Goal: Task Accomplishment & Management: Manage account settings

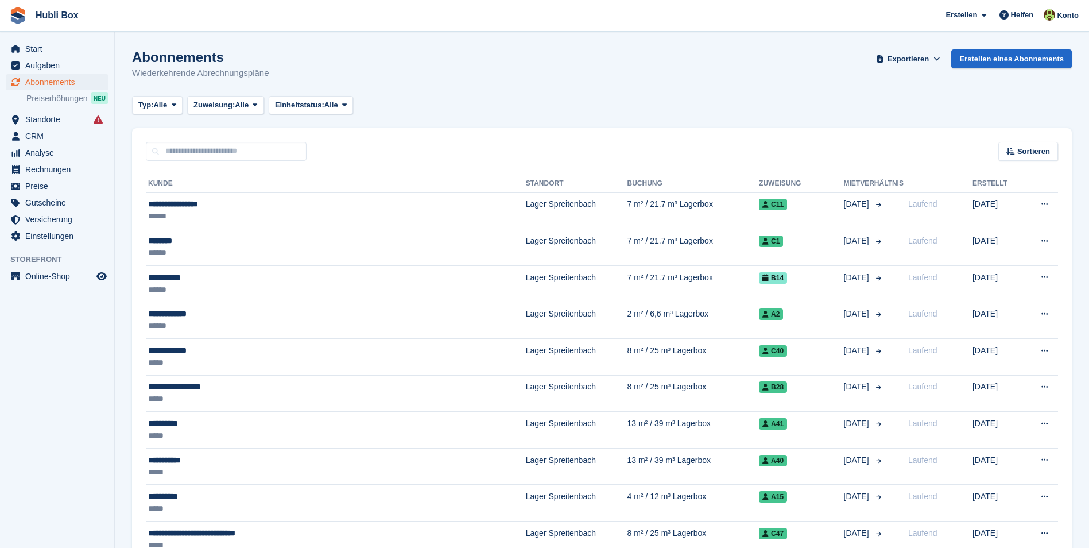
drag, startPoint x: 267, startPoint y: 72, endPoint x: 115, endPoint y: 58, distance: 152.2
click at [160, 67] on p "Wiederkehrende Abrechnungspläne" at bounding box center [200, 73] width 137 height 13
click at [224, 149] on input "text" at bounding box center [226, 151] width 161 height 19
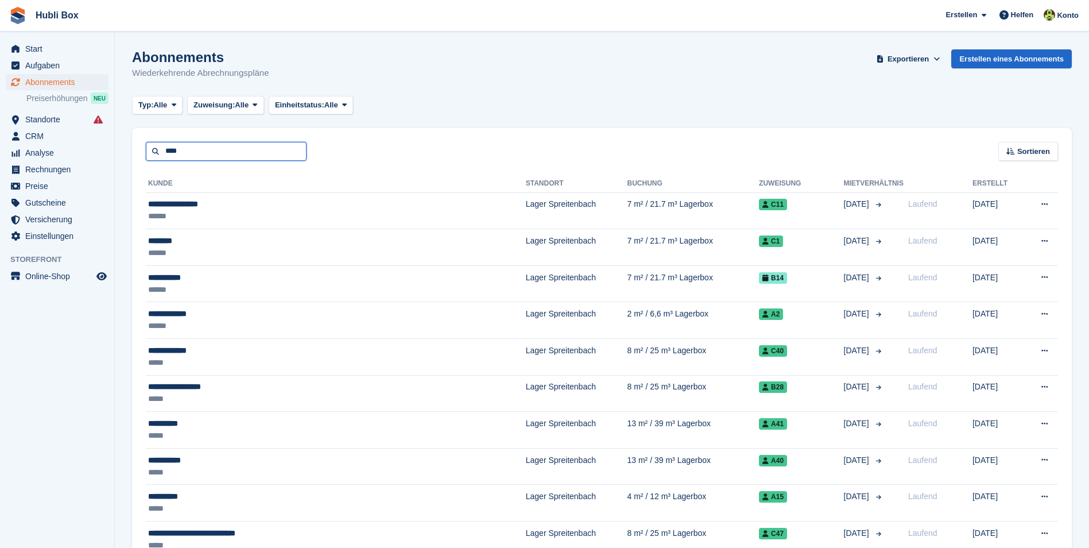
type input "****"
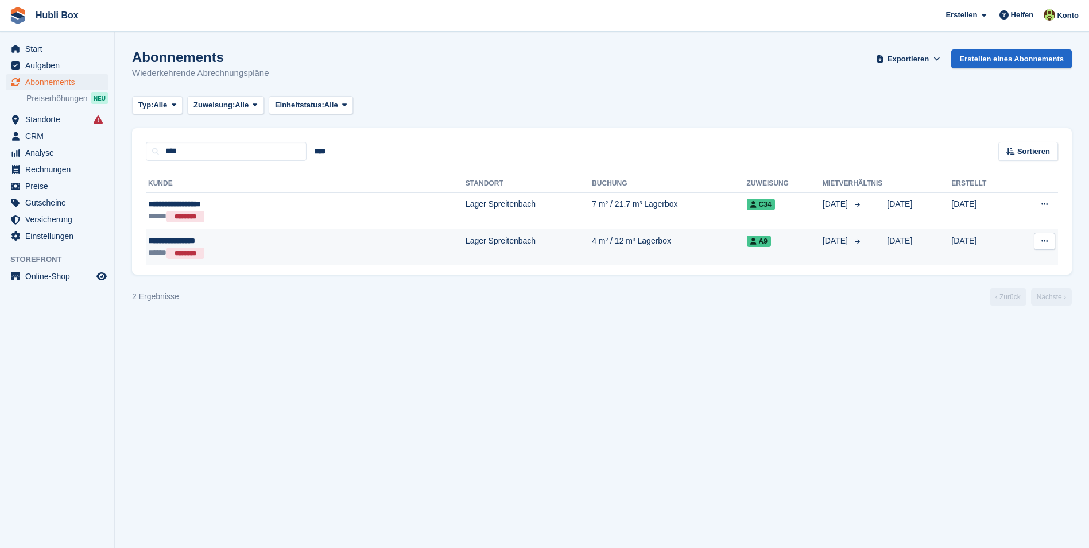
click at [211, 244] on div "**********" at bounding box center [235, 241] width 175 height 12
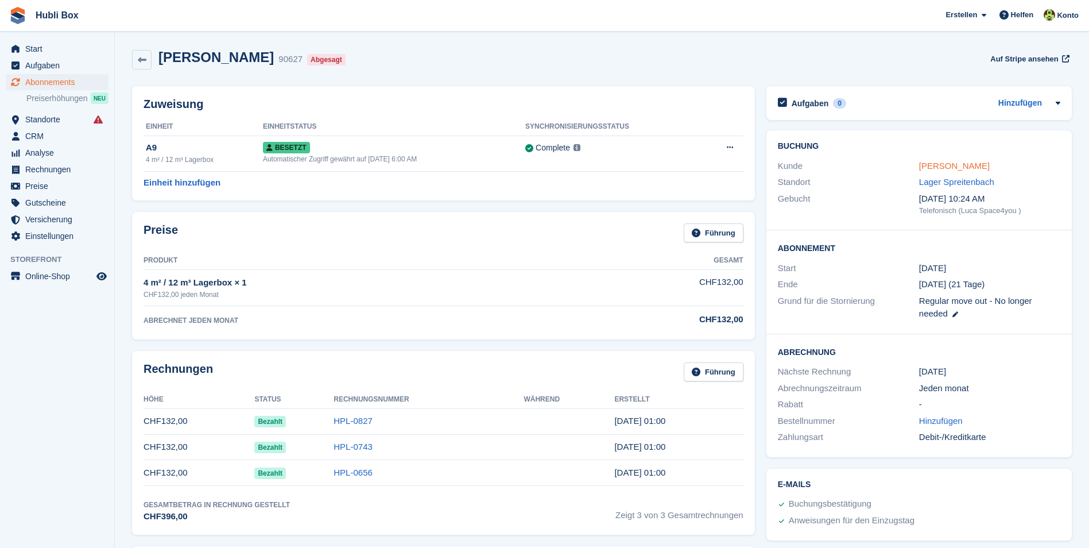
click at [938, 165] on link "[PERSON_NAME]" at bounding box center [954, 166] width 71 height 10
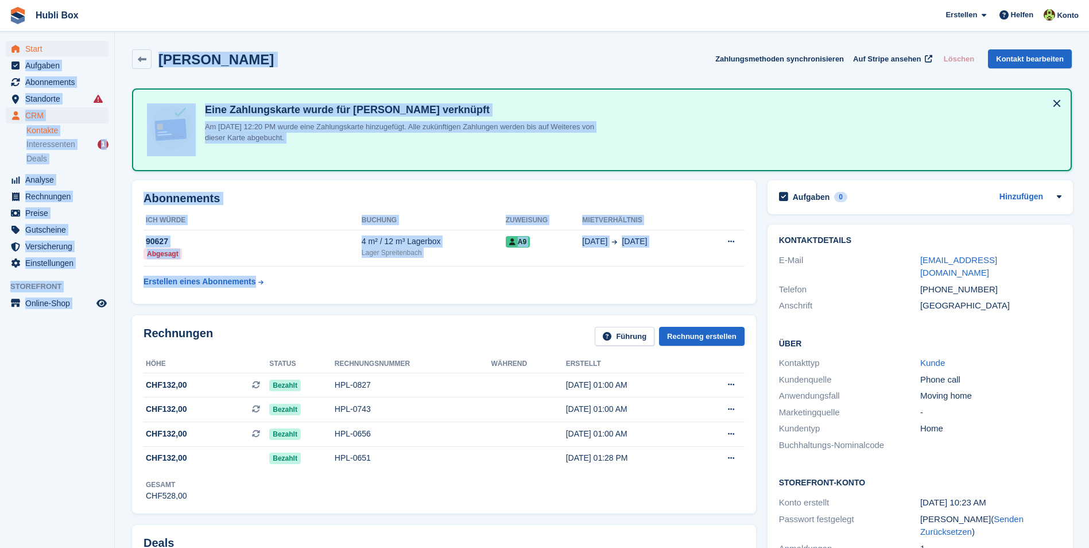
drag, startPoint x: 302, startPoint y: 278, endPoint x: 98, endPoint y: 51, distance: 305.2
click at [422, 51] on div "Barbara Solomons Zahlungsmethoden synchronisieren Auf Stripe ansehen Löschen Ko…" at bounding box center [602, 59] width 940 height 20
drag, startPoint x: 294, startPoint y: 283, endPoint x: 1, endPoint y: 17, distance: 396.2
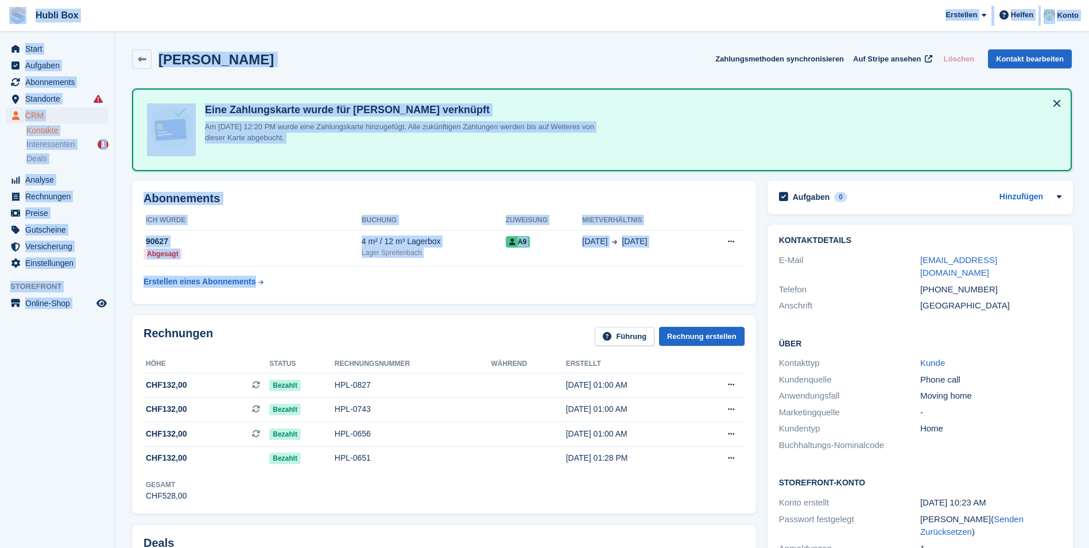
click at [259, 48] on div "Barbara Solomons Zahlungsmethoden synchronisieren Auf Stripe ansehen Löschen Ko…" at bounding box center [601, 62] width 951 height 36
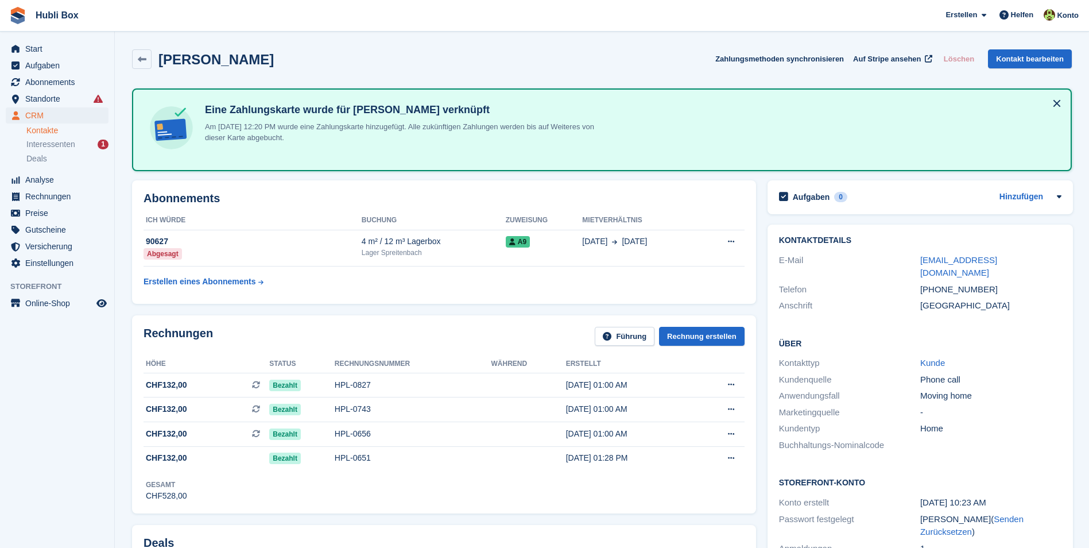
drag, startPoint x: 281, startPoint y: 44, endPoint x: 11, endPoint y: 14, distance: 271.4
click at [160, 7] on span "Hubli Box [GEOGRAPHIC_DATA] Abonnement Rechnung Kontakt Deal [GEOGRAPHIC_DATA] …" at bounding box center [544, 15] width 1089 height 31
drag, startPoint x: 281, startPoint y: 64, endPoint x: 5, endPoint y: 10, distance: 280.7
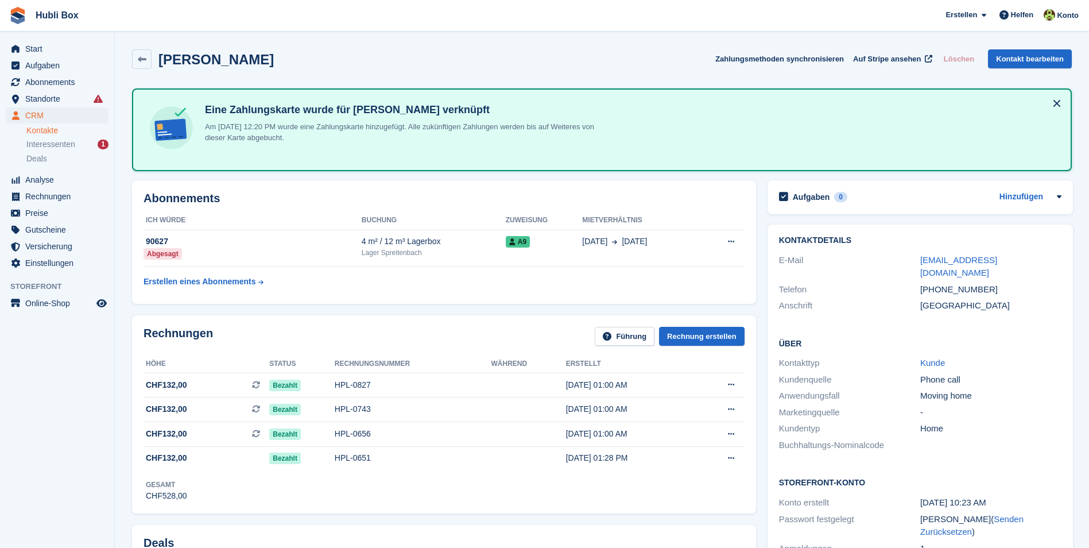
click at [207, 20] on span "Hubli Box [GEOGRAPHIC_DATA] Abonnement Rechnung Kontakt Deal [GEOGRAPHIC_DATA] …" at bounding box center [544, 15] width 1089 height 31
drag, startPoint x: 298, startPoint y: 68, endPoint x: 13, endPoint y: 4, distance: 292.8
click at [215, 28] on span "Hubli Box [GEOGRAPHIC_DATA] Abonnement Rechnung Kontakt Deal [GEOGRAPHIC_DATA] …" at bounding box center [544, 15] width 1089 height 31
click at [64, 87] on span "Abonnements" at bounding box center [59, 82] width 69 height 16
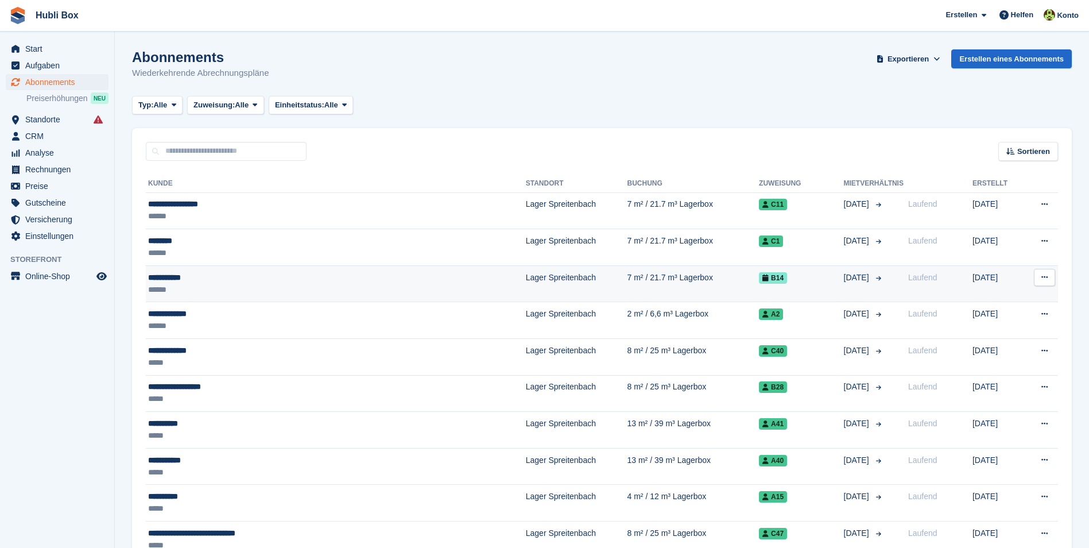
click at [243, 281] on div "**********" at bounding box center [278, 277] width 261 height 12
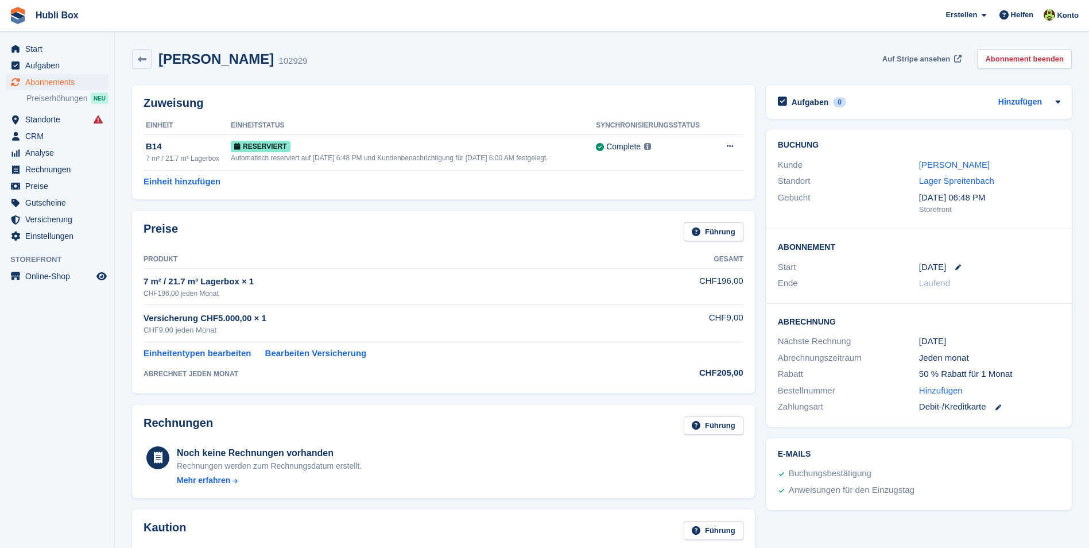
click at [913, 67] on link "Auf Stripe ansehen" at bounding box center [921, 58] width 86 height 19
click at [930, 165] on link "[PERSON_NAME]" at bounding box center [954, 165] width 71 height 10
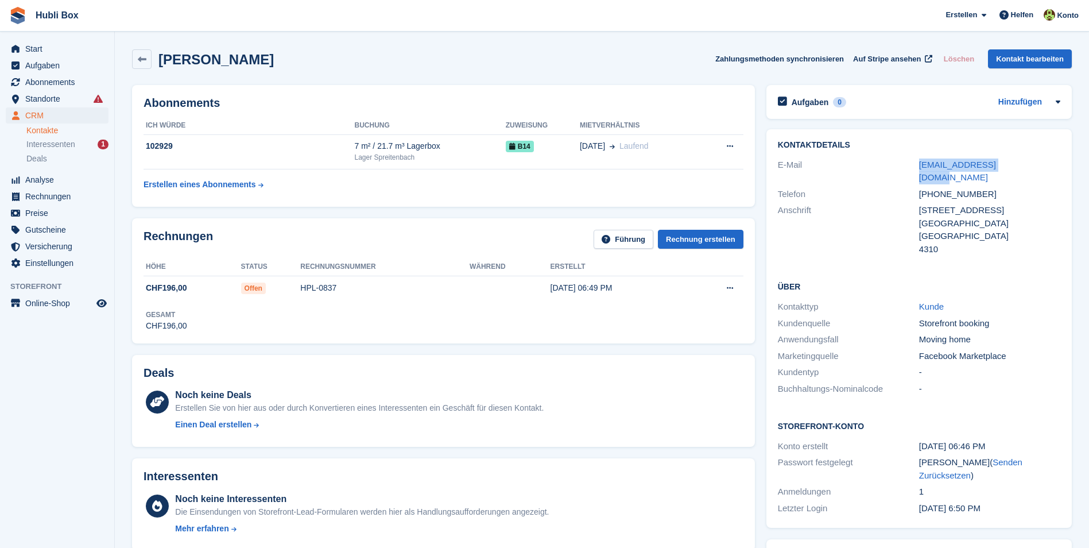
drag, startPoint x: 911, startPoint y: 164, endPoint x: 1050, endPoint y: 170, distance: 138.5
click at [1050, 170] on div "E-Mail naimsadiku0@gmail.com" at bounding box center [919, 171] width 282 height 29
copy div "naimsadiku0@gmail.com"
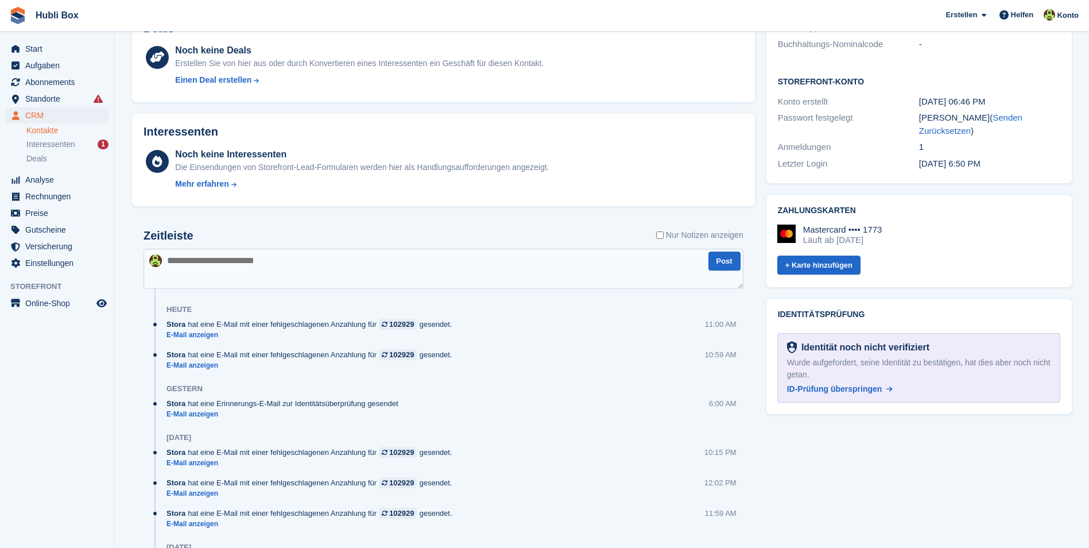
scroll to position [459, 0]
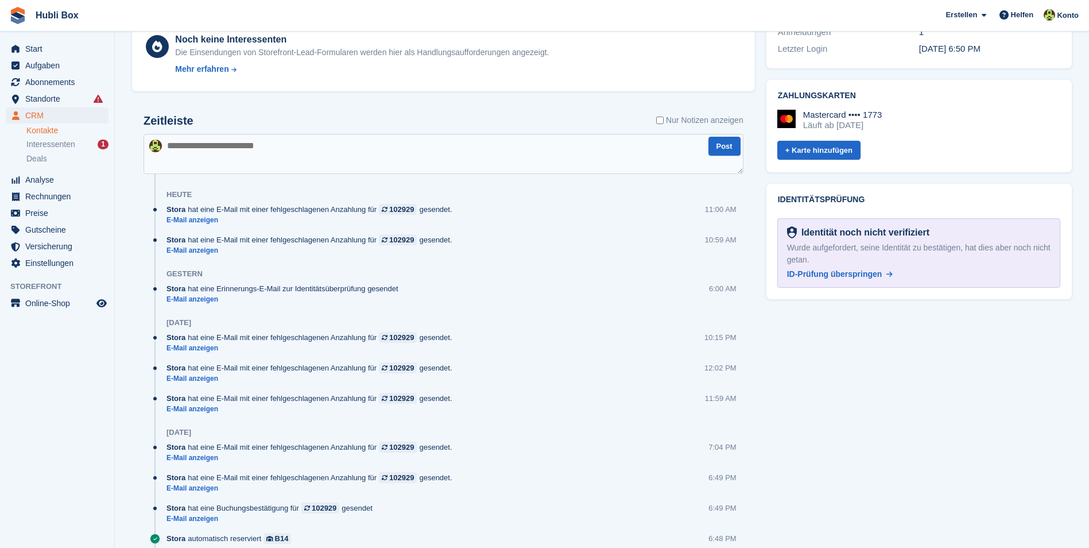
click at [281, 167] on textarea at bounding box center [443, 154] width 600 height 40
type textarea "**********"
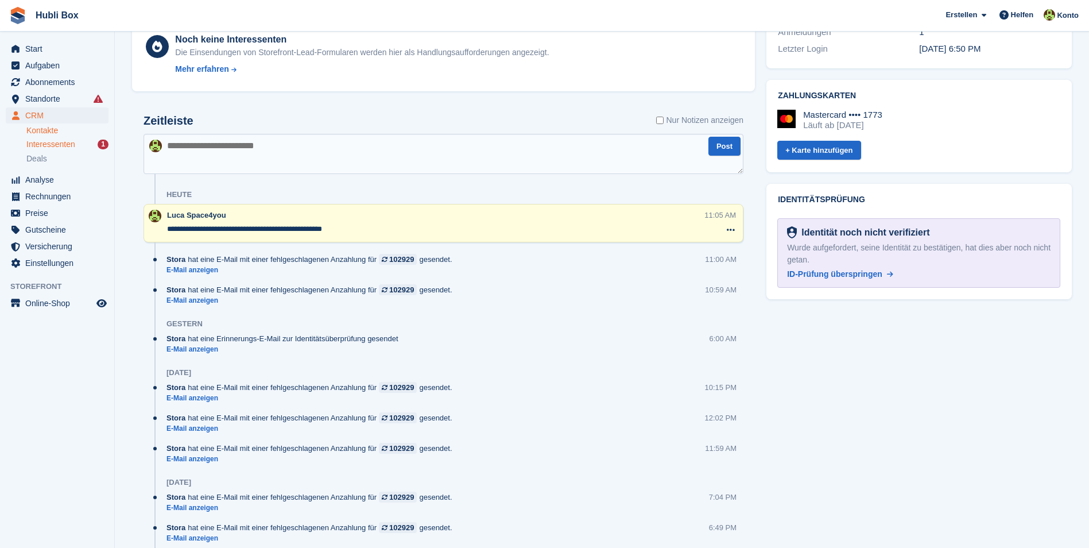
click at [77, 145] on div "Interessenten 1" at bounding box center [67, 144] width 82 height 11
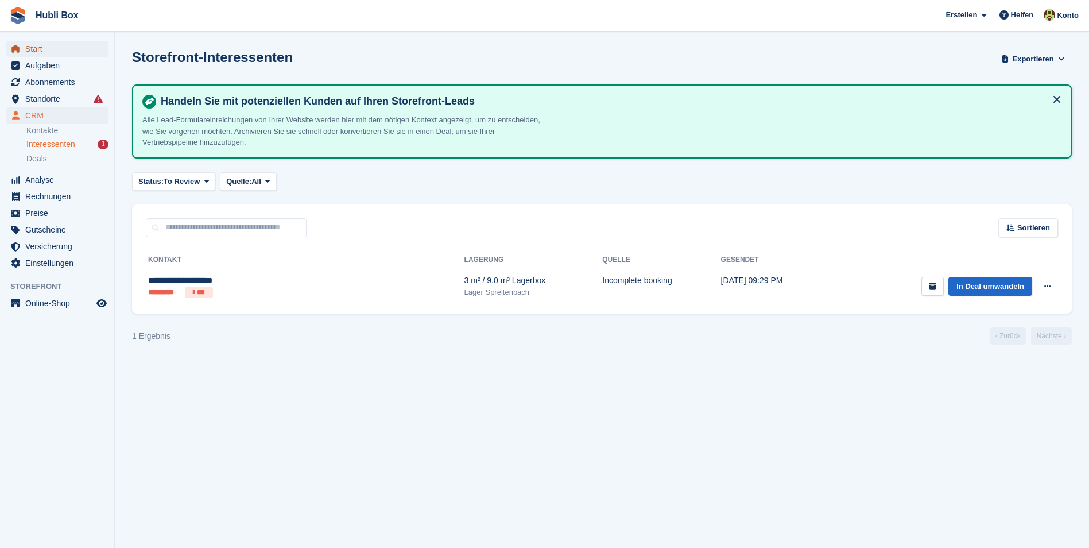
click at [57, 49] on span "Start" at bounding box center [59, 49] width 69 height 16
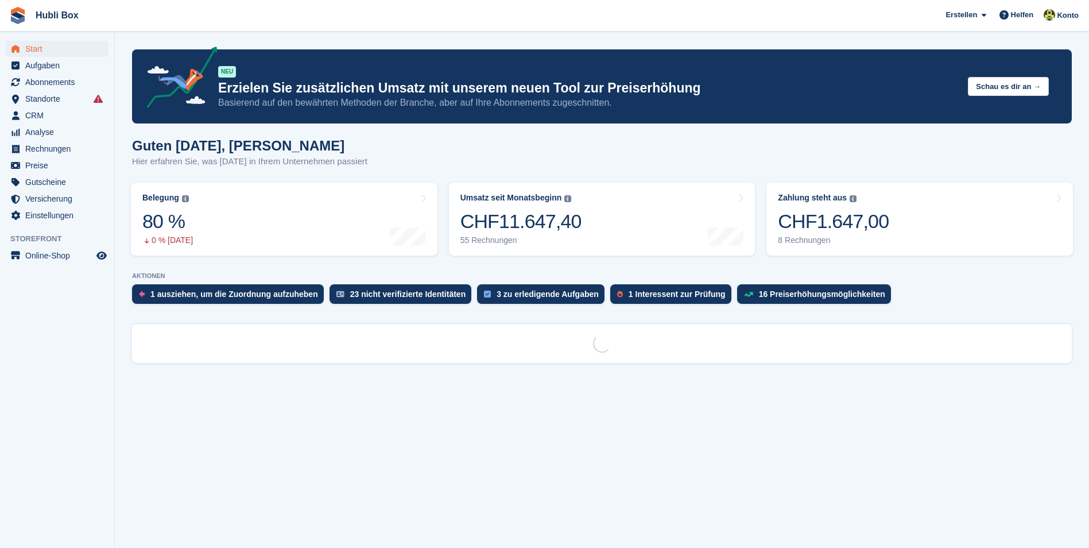
click at [934, 219] on link "Zahlung steht aus Der gesamte ausstehende Saldo aller offenen Rechnungen. CHF1.…" at bounding box center [919, 219] width 306 height 73
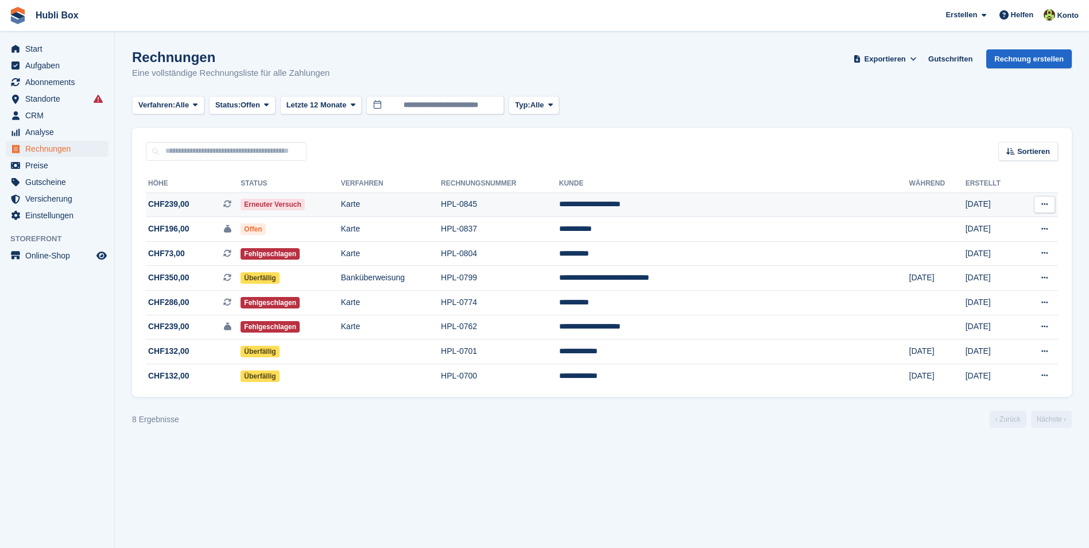
click at [875, 204] on td "**********" at bounding box center [734, 204] width 350 height 25
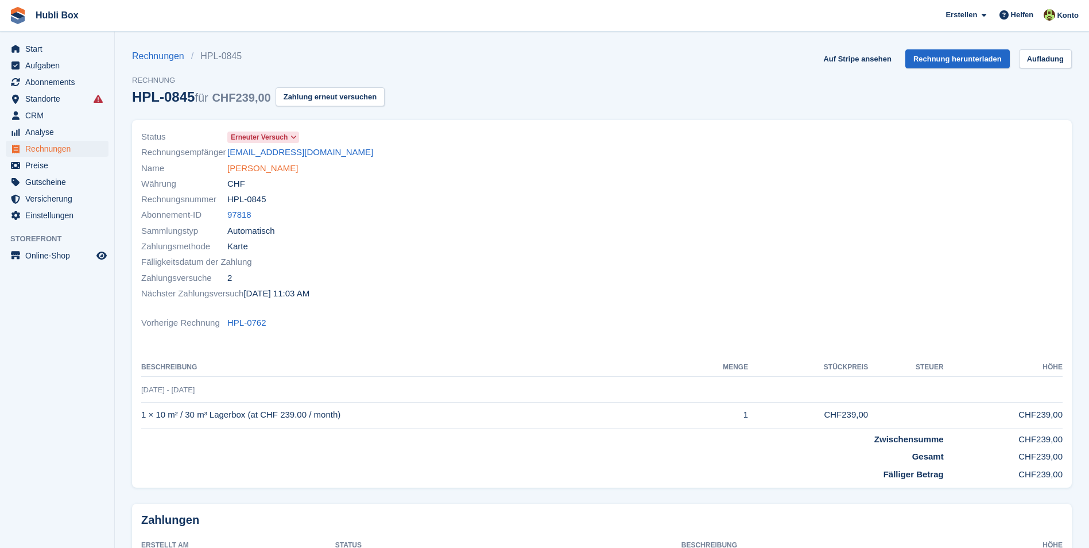
click at [269, 169] on link "[PERSON_NAME]" at bounding box center [262, 168] width 71 height 13
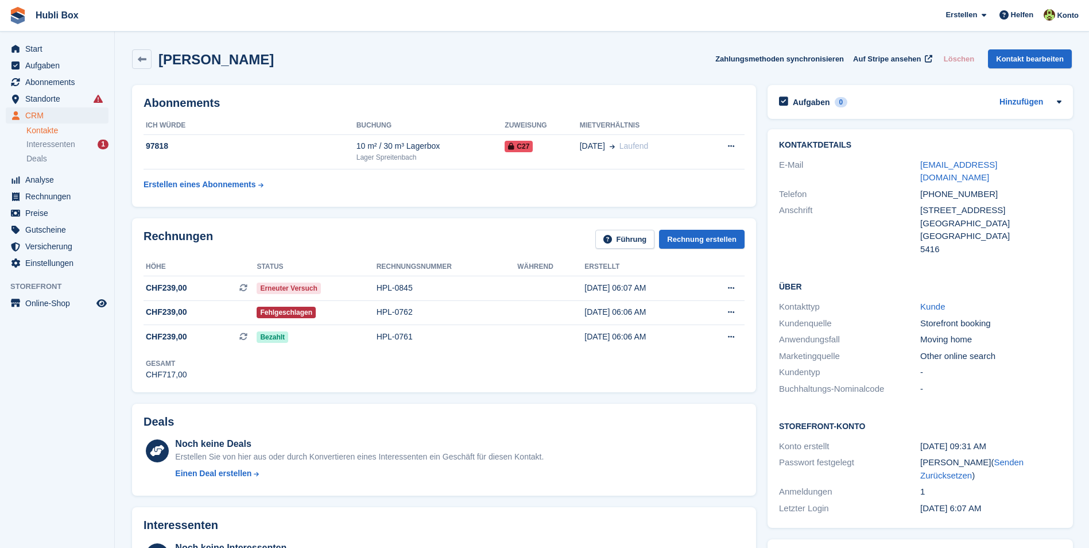
drag, startPoint x: 312, startPoint y: 62, endPoint x: -1, endPoint y: 18, distance: 316.5
click at [0, 18] on html "Hubli Box [GEOGRAPHIC_DATA] Abonnement Rechnung Kontakt Deal [GEOGRAPHIC_DATA] …" at bounding box center [544, 274] width 1089 height 548
click at [157, 24] on span "Hubli Box [GEOGRAPHIC_DATA] Abonnement Rechnung Kontakt Deal [GEOGRAPHIC_DATA] …" at bounding box center [544, 15] width 1089 height 31
drag, startPoint x: 337, startPoint y: 63, endPoint x: -1, endPoint y: 6, distance: 342.7
click at [0, 6] on html "Hubli Box [GEOGRAPHIC_DATA] Abonnement Rechnung Kontakt Deal [GEOGRAPHIC_DATA] …" at bounding box center [544, 274] width 1089 height 548
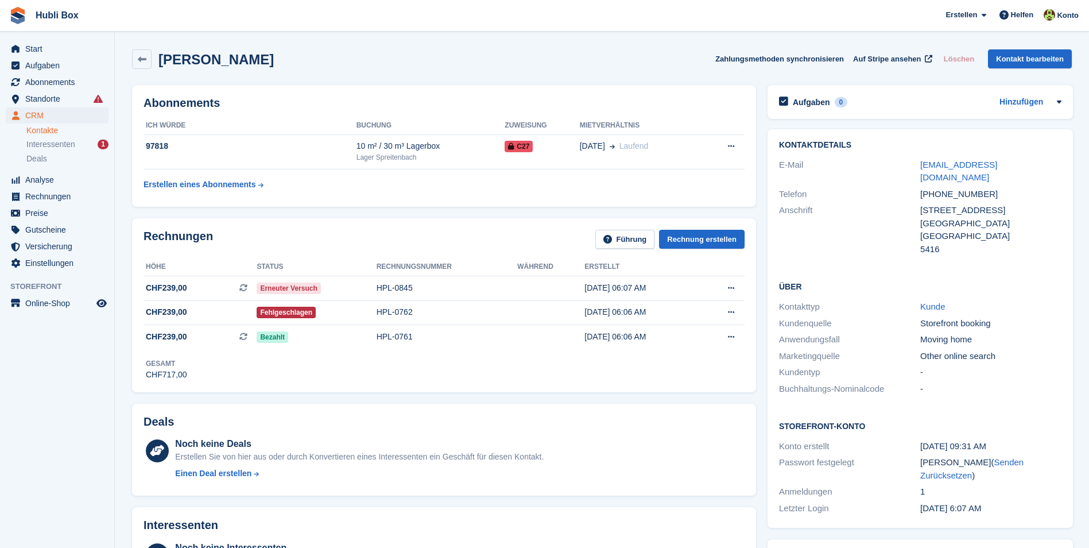
click at [152, 15] on span "Hubli Box [GEOGRAPHIC_DATA] Abonnement Rechnung Kontakt Deal [GEOGRAPHIC_DATA] …" at bounding box center [544, 15] width 1089 height 31
drag, startPoint x: 318, startPoint y: 69, endPoint x: 10, endPoint y: 25, distance: 310.9
click at [381, 48] on div "Yolanda Suarez Garcia Zahlungsmethoden synchronisieren Auf Stripe ansehen Lösch…" at bounding box center [601, 62] width 951 height 36
drag, startPoint x: 325, startPoint y: 66, endPoint x: 17, endPoint y: 17, distance: 312.6
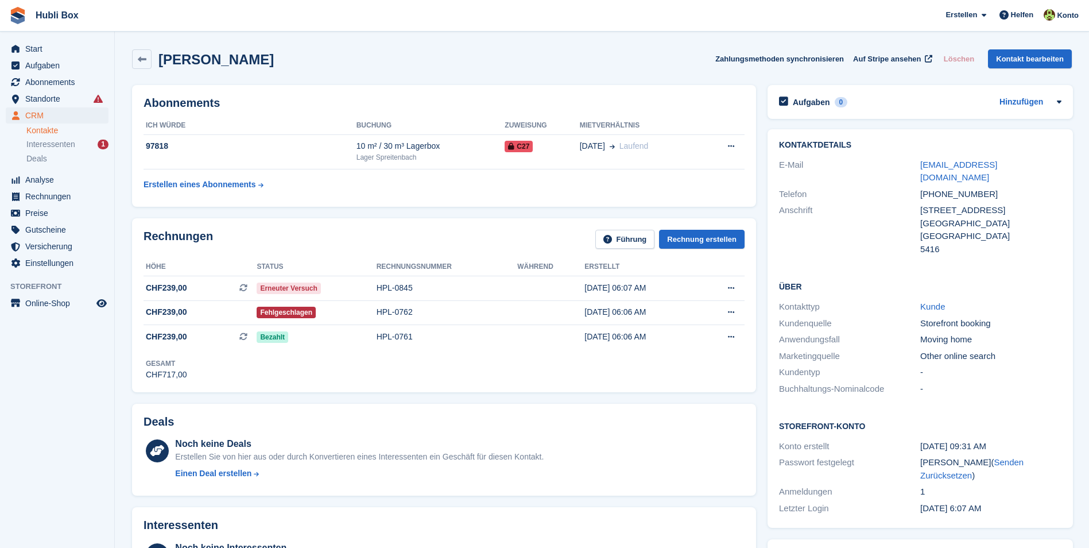
click at [131, 26] on span "Hubli Box Erstellen Abonnement Rechnung Kontakt Deal Rabatt Seite Helfen Chat-S…" at bounding box center [544, 15] width 1089 height 31
click at [59, 83] on span "Abonnements" at bounding box center [59, 82] width 69 height 16
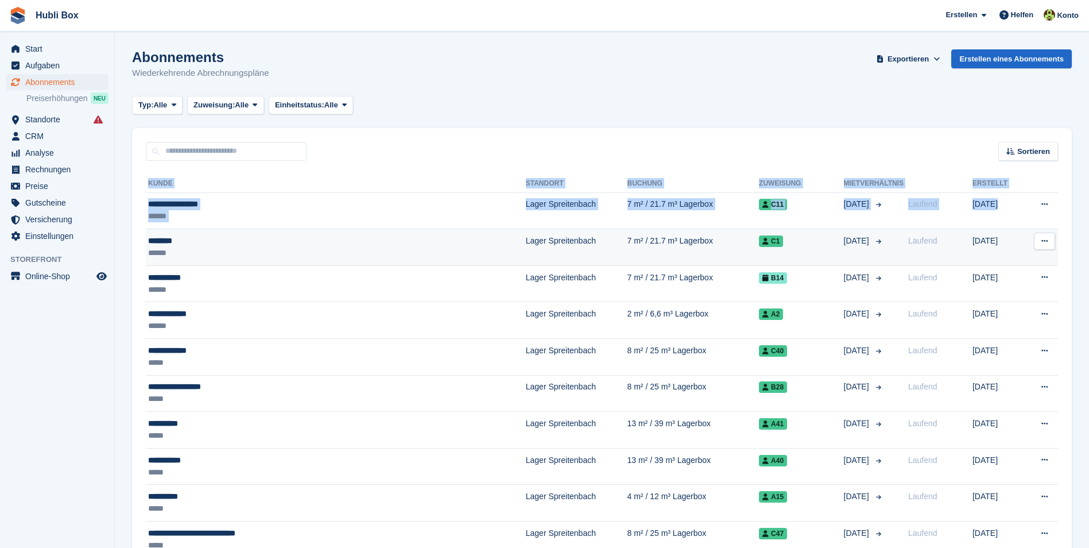
drag, startPoint x: 139, startPoint y: 206, endPoint x: 1011, endPoint y: 232, distance: 872.2
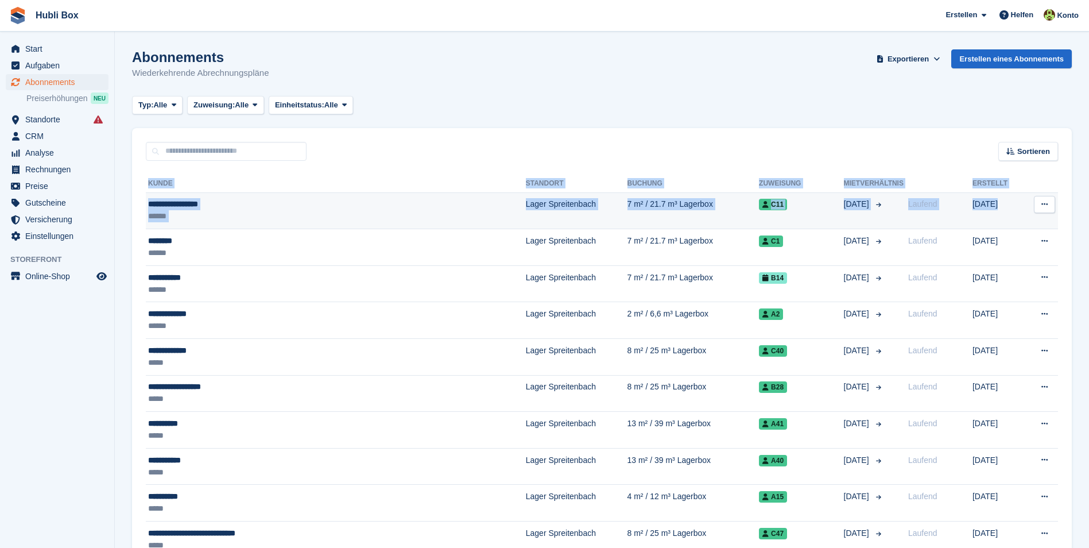
drag, startPoint x: 133, startPoint y: 178, endPoint x: 1045, endPoint y: 216, distance: 913.3
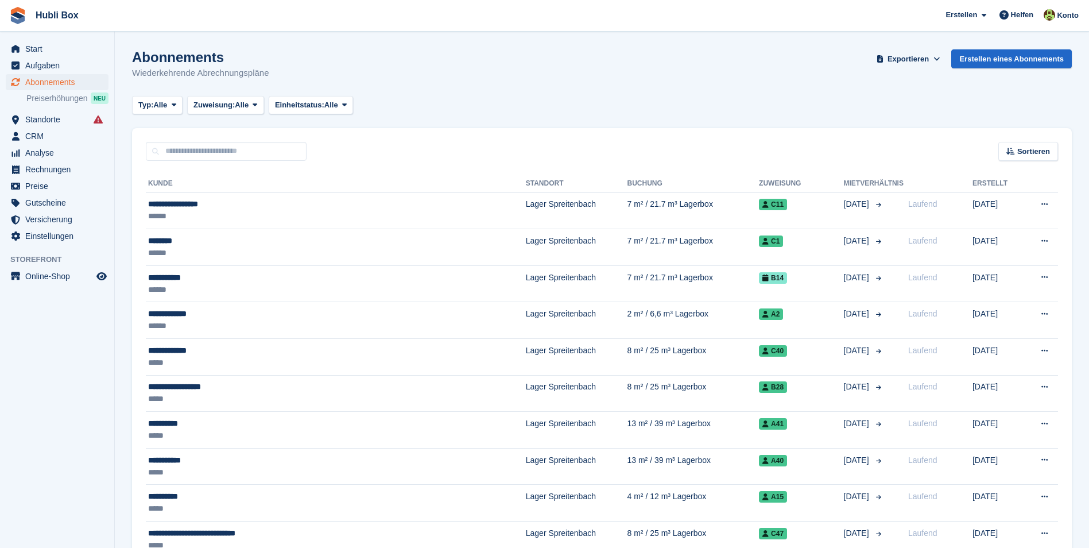
click at [323, 156] on div "Sortieren Sort by Kundenname Erstellungsdatum Mietbeginn Auszugsdatum Erstellt …" at bounding box center [602, 144] width 940 height 33
drag, startPoint x: 285, startPoint y: 76, endPoint x: 17, endPoint y: 41, distance: 269.7
click at [285, 71] on div "Abonnements Wiederkehrende Abrechnungspläne Exportieren Exportieren Abonnements…" at bounding box center [602, 71] width 940 height 44
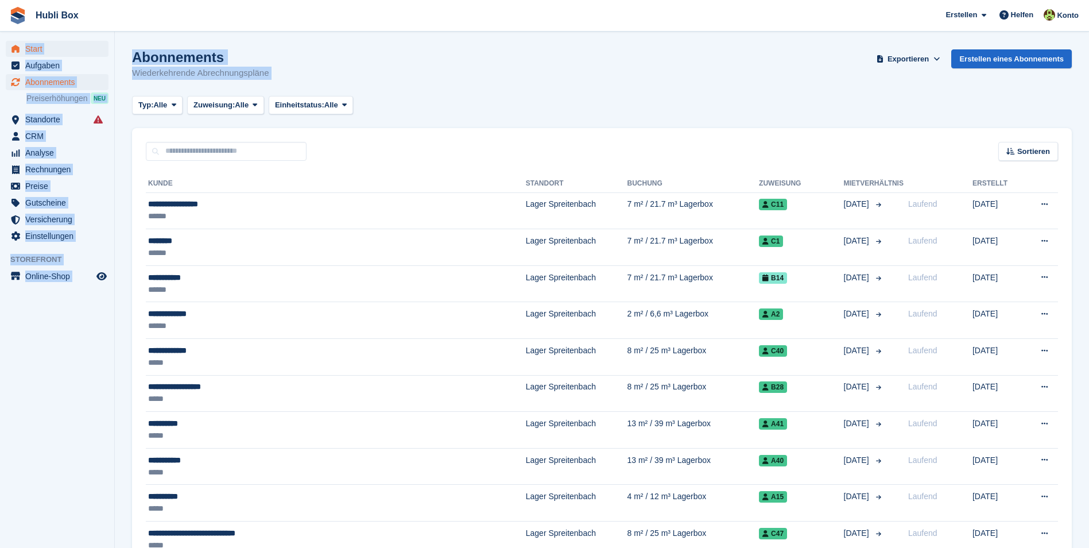
drag, startPoint x: 285, startPoint y: 71, endPoint x: 13, endPoint y: 49, distance: 273.0
click at [317, 65] on div "Abonnements Wiederkehrende Abrechnungspläne Exportieren Exportieren Abonnements…" at bounding box center [602, 71] width 940 height 44
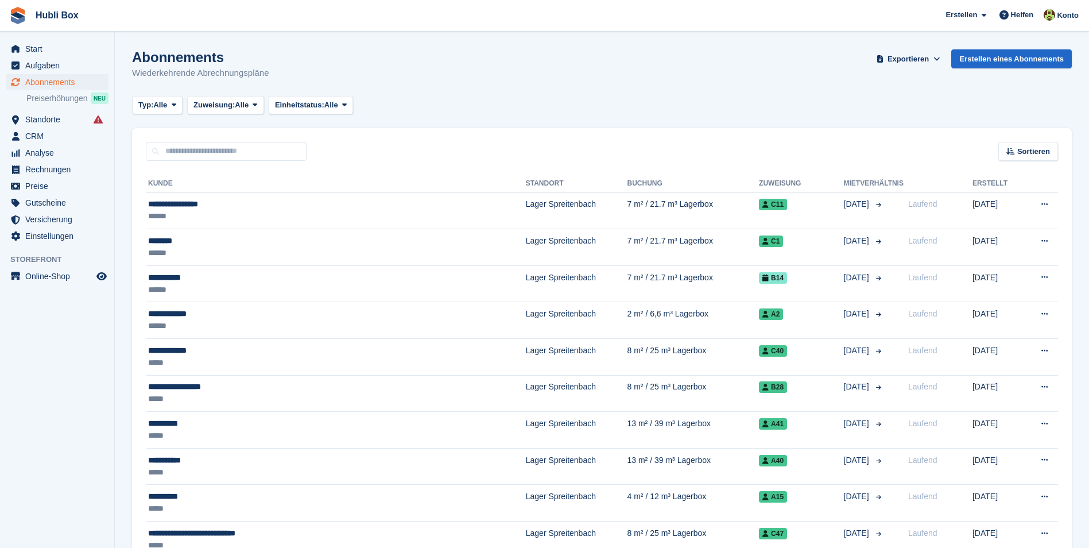
drag, startPoint x: 79, startPoint y: 380, endPoint x: 56, endPoint y: 386, distance: 23.8
click at [56, 386] on aside "Start Aufgaben Abonnements Abonnements Abonnements Preiserhöhungen NEU Preiserh…" at bounding box center [57, 277] width 114 height 490
drag, startPoint x: 56, startPoint y: 386, endPoint x: 63, endPoint y: 410, distance: 25.2
click at [63, 410] on aside "Start Aufgaben Abonnements Abonnements Abonnements Preiserhöhungen NEU Preiserh…" at bounding box center [57, 277] width 114 height 490
click at [62, 411] on aside "Start Aufgaben Abonnements Abonnements Abonnements Preiserhöhungen NEU Preiserh…" at bounding box center [57, 277] width 114 height 490
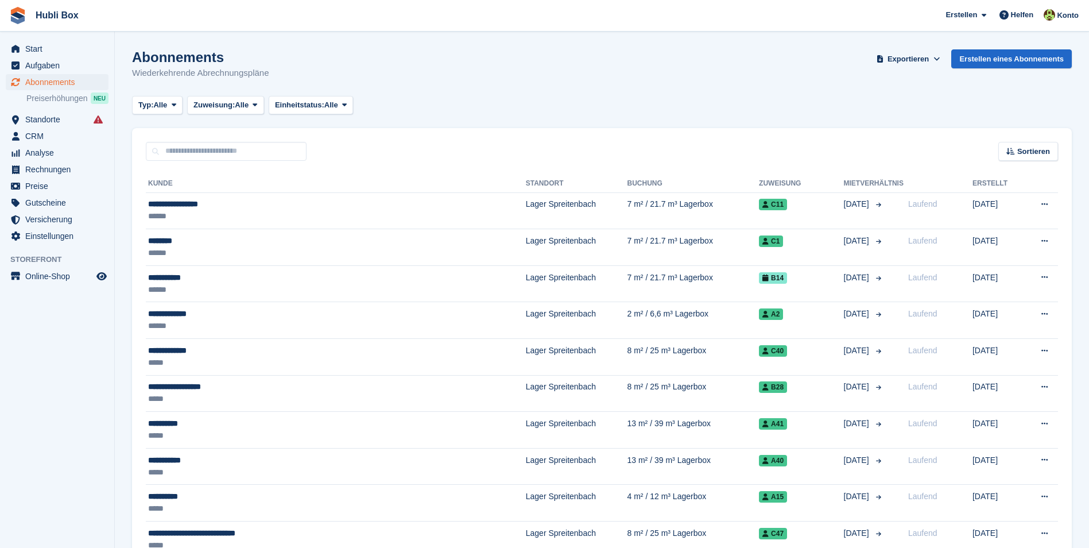
drag, startPoint x: 102, startPoint y: 424, endPoint x: 63, endPoint y: 427, distance: 39.2
click at [64, 425] on aside "Start Aufgaben Abonnements Abonnements Abonnements Preiserhöhungen NEU Preiserh…" at bounding box center [57, 277] width 114 height 490
drag, startPoint x: 117, startPoint y: 427, endPoint x: 102, endPoint y: 425, distance: 15.1
click at [102, 425] on aside "Start Aufgaben Abonnements Abonnements Abonnements Preiserhöhungen NEU Preiserh…" at bounding box center [57, 277] width 114 height 490
drag, startPoint x: 118, startPoint y: 425, endPoint x: 94, endPoint y: 430, distance: 24.5
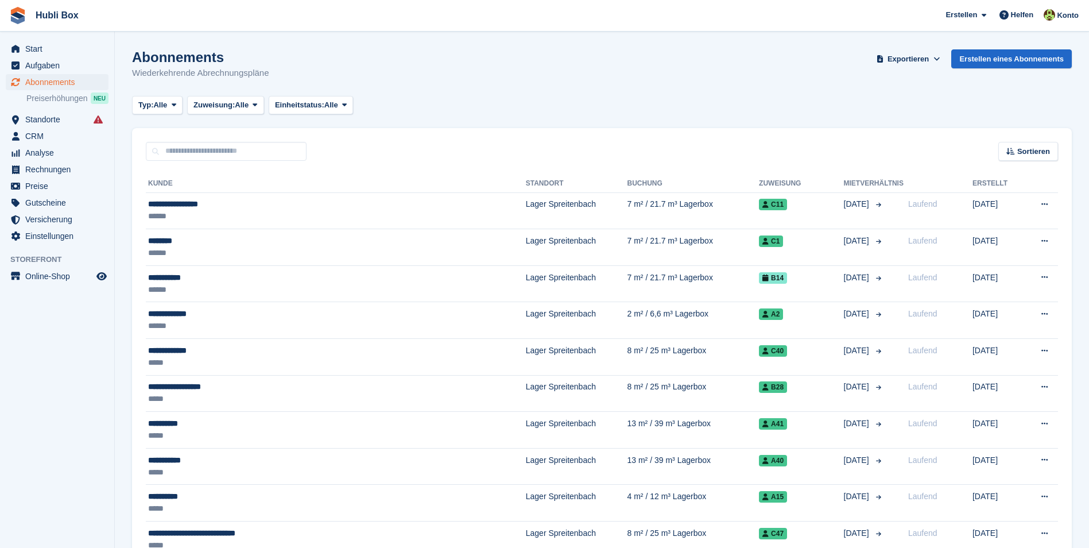
click at [94, 429] on aside "Start Aufgaben Abonnements Abonnements Abonnements Preiserhöhungen NEU Preiserh…" at bounding box center [57, 277] width 114 height 490
drag, startPoint x: 117, startPoint y: 429, endPoint x: 111, endPoint y: 429, distance: 6.3
click at [111, 429] on aside "Start Aufgaben Abonnements Abonnements Abonnements Preiserhöhungen NEU Preiserh…" at bounding box center [57, 277] width 114 height 490
drag, startPoint x: 114, startPoint y: 434, endPoint x: 117, endPoint y: 441, distance: 7.3
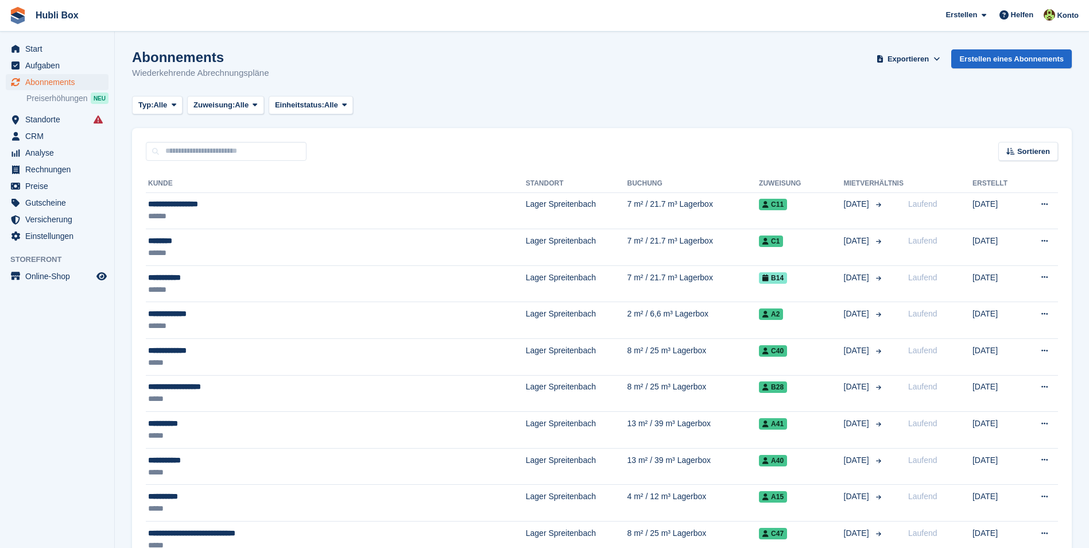
drag, startPoint x: 115, startPoint y: 442, endPoint x: 80, endPoint y: 440, distance: 35.1
click at [80, 439] on aside "Start Aufgaben Abonnements Abonnements Abonnements Preiserhöhungen NEU Preiserh…" at bounding box center [57, 277] width 114 height 490
click at [66, 56] on span "Start" at bounding box center [59, 49] width 69 height 16
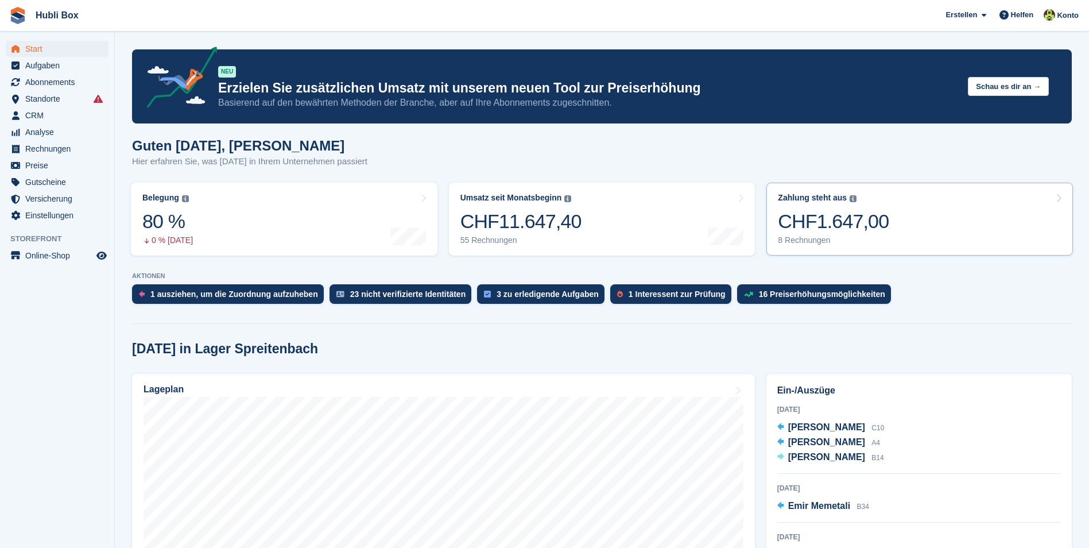
click at [888, 207] on link "Zahlung steht aus Der gesamte ausstehende Saldo aller offenen Rechnungen. CHF1.…" at bounding box center [919, 219] width 306 height 73
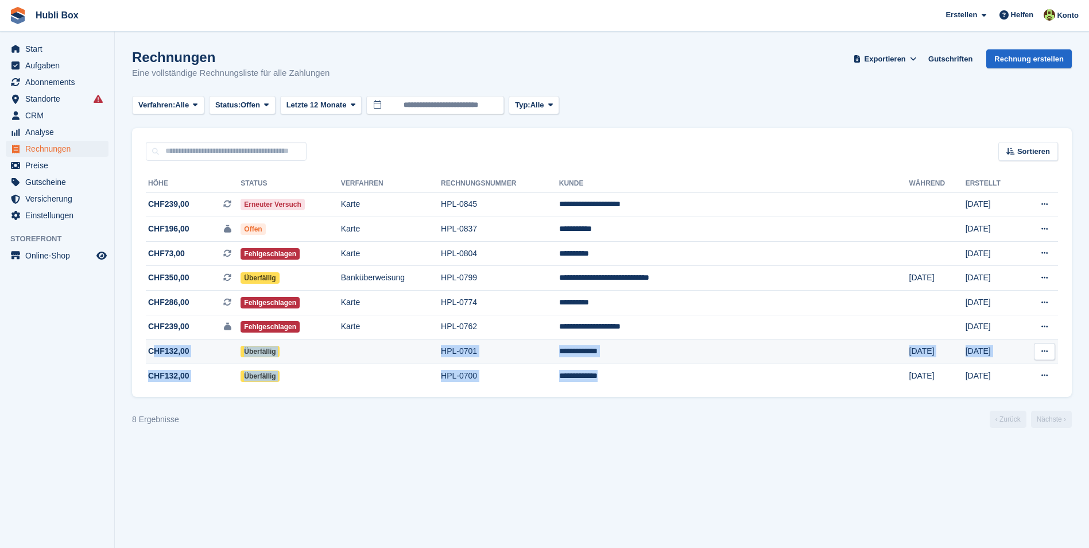
drag, startPoint x: 749, startPoint y: 384, endPoint x: 154, endPoint y: 346, distance: 596.4
click at [154, 346] on tbody "**********" at bounding box center [602, 289] width 912 height 195
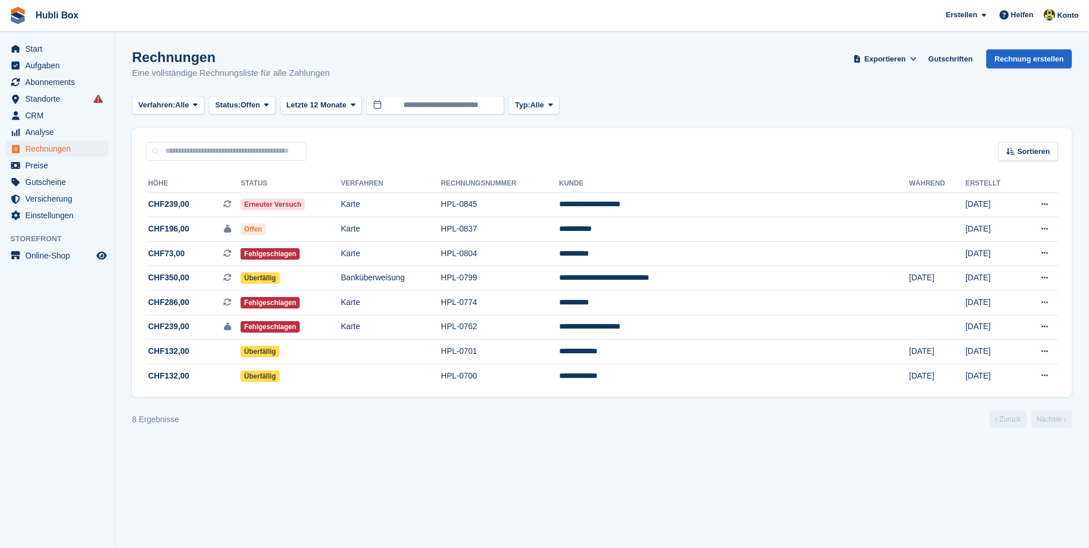
click at [252, 453] on section "Rechnungen Eine vollständige Rechnungsliste für alle Zahlungen Exportieren Expo…" at bounding box center [602, 274] width 974 height 548
drag, startPoint x: 191, startPoint y: 422, endPoint x: 115, endPoint y: 426, distance: 75.9
click at [115, 426] on section "Rechnungen Eine vollständige Rechnungsliste für alle Zahlungen Exportieren Expo…" at bounding box center [602, 274] width 974 height 548
drag, startPoint x: 127, startPoint y: 424, endPoint x: 185, endPoint y: 419, distance: 57.6
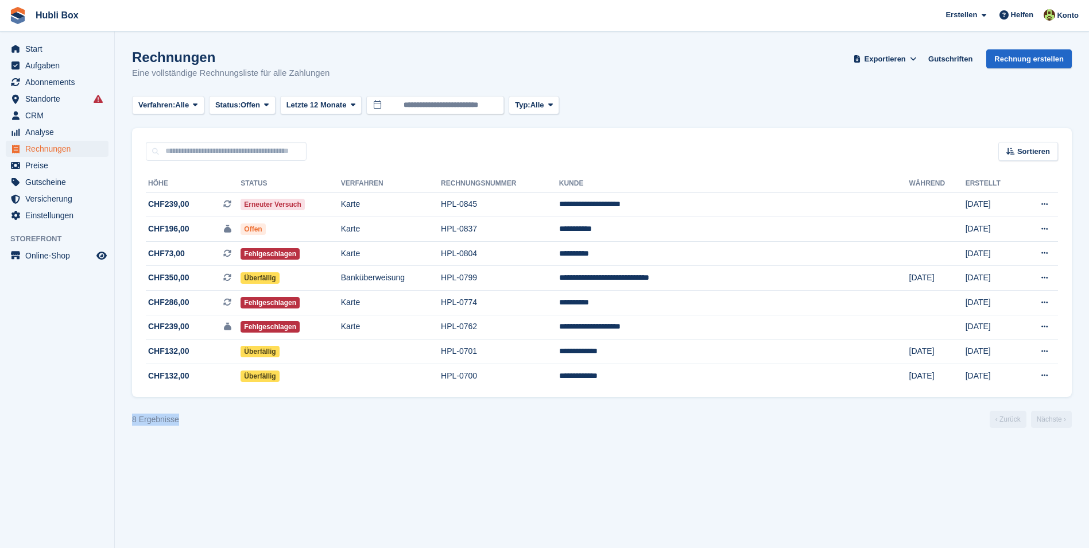
click at [185, 419] on section "Rechnungen Eine vollständige Rechnungsliste für alle Zahlungen Exportieren Expo…" at bounding box center [602, 274] width 974 height 548
click at [185, 419] on div "8 Ergebnisse ‹ Zurück Nächste ›" at bounding box center [602, 418] width 940 height 17
click at [195, 279] on span "CHF350,00 Dies ist eine wiederkehrende Abonnementrechnung." at bounding box center [193, 277] width 95 height 12
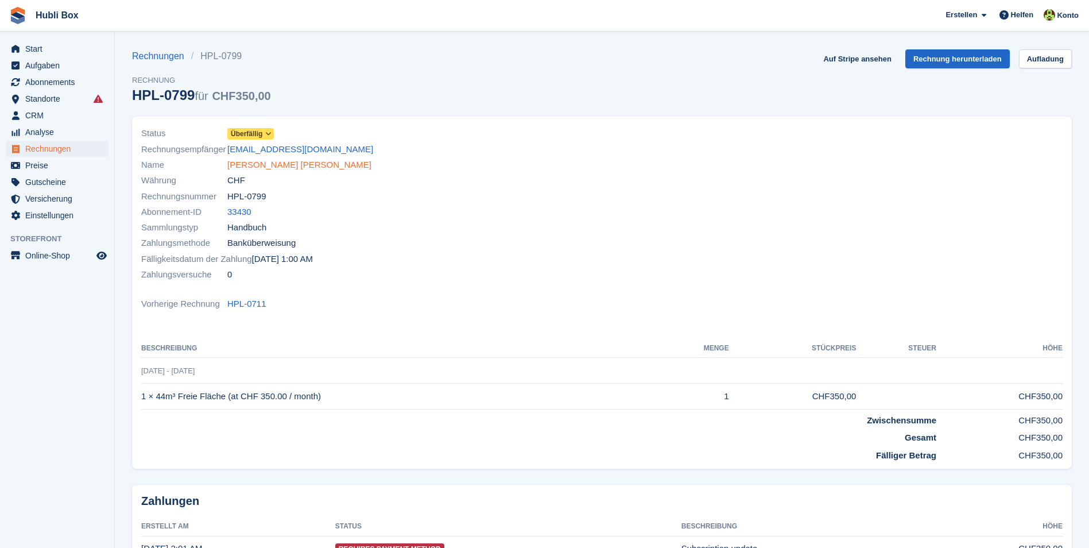
click at [271, 166] on link "Vinicio Martin Crisostomo Ortiz" at bounding box center [299, 164] width 144 height 13
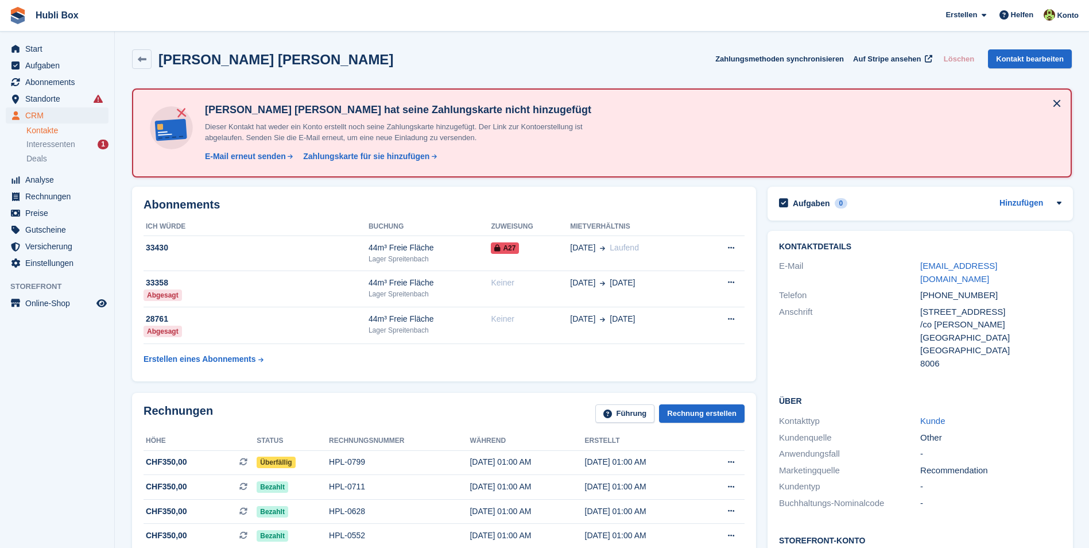
click at [464, 67] on div "Vinicio Martin Crisostomo Ortiz Zahlungsmethoden synchronisieren Auf Stripe ans…" at bounding box center [602, 59] width 940 height 20
click at [36, 51] on span "Start" at bounding box center [59, 49] width 69 height 16
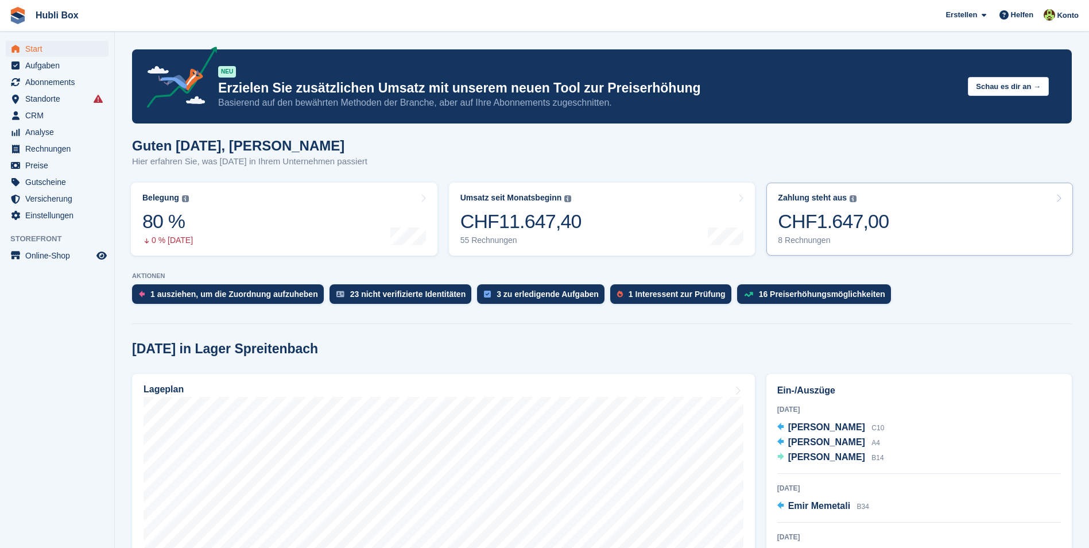
click at [931, 204] on link "Zahlung steht aus Der gesamte ausstehende Saldo aller offenen Rechnungen. CHF1.…" at bounding box center [919, 219] width 306 height 73
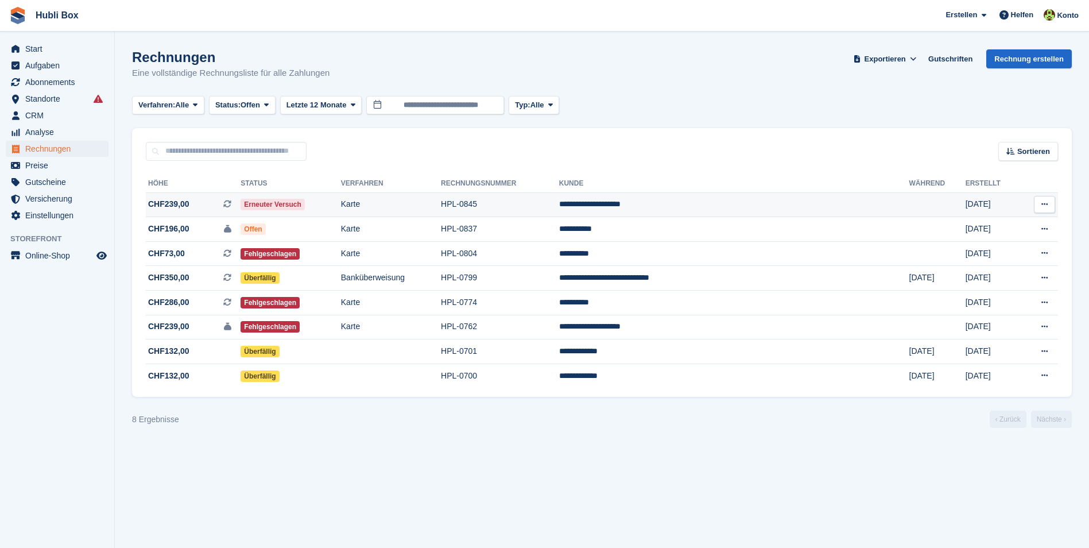
click at [711, 212] on td "**********" at bounding box center [734, 204] width 350 height 25
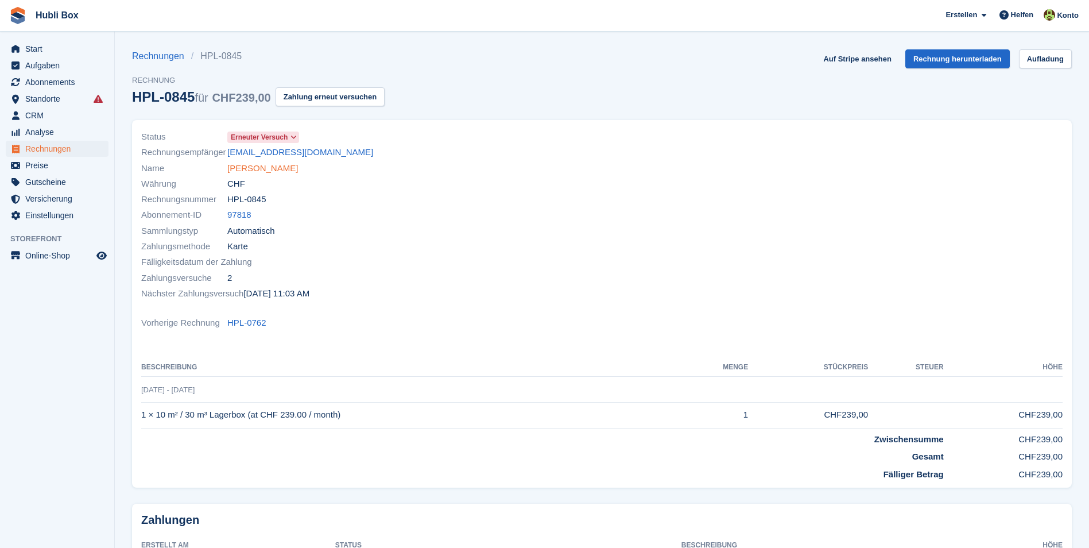
click at [288, 174] on link "Yolanda Suarez Garcia" at bounding box center [262, 168] width 71 height 13
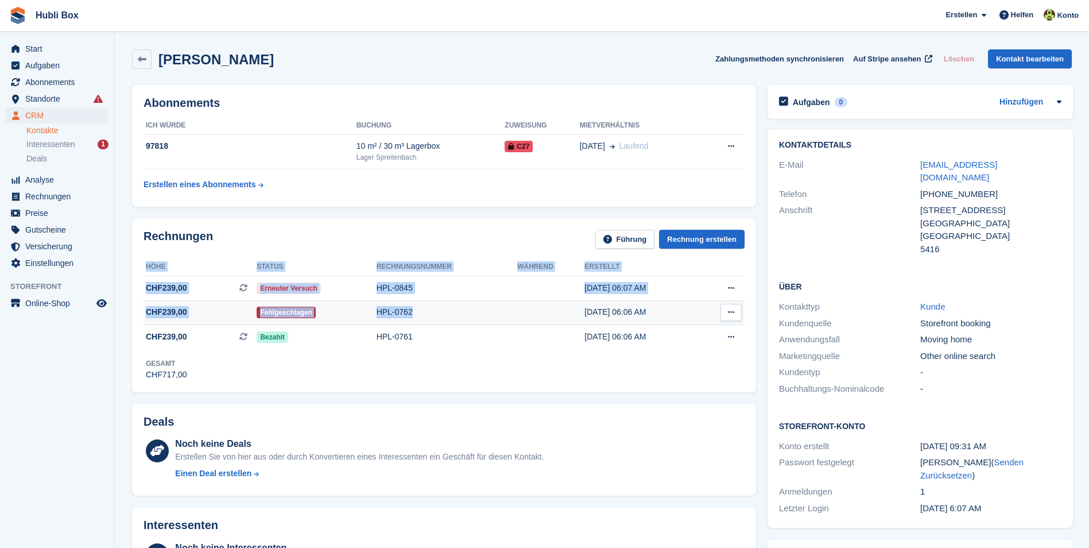
drag, startPoint x: 140, startPoint y: 320, endPoint x: 434, endPoint y: 302, distance: 295.0
click at [434, 302] on div "Rechnungen Führung Rechnung erstellen Höhe Status Rechnungsnummer Während Erste…" at bounding box center [444, 304] width 624 height 173
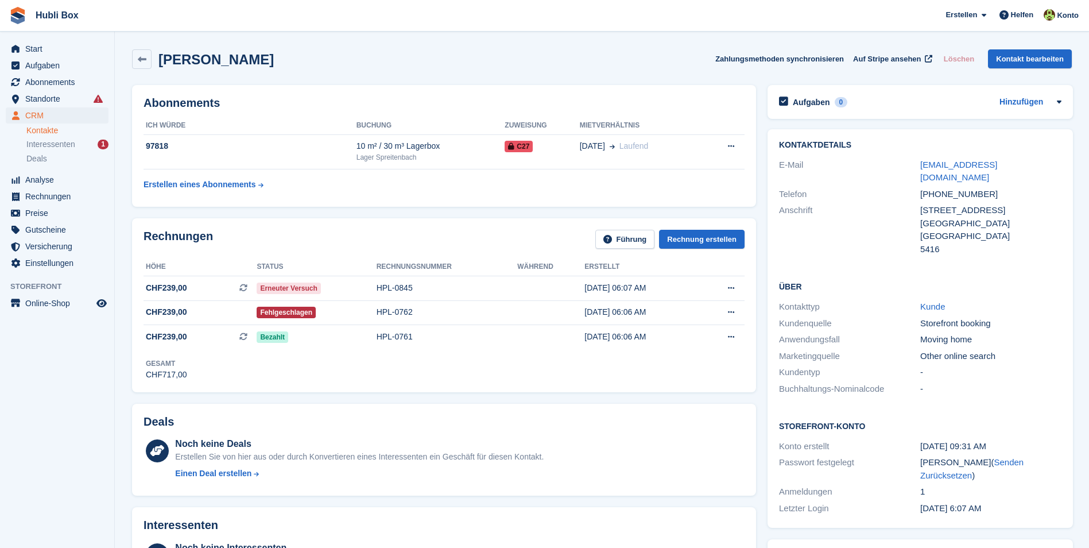
click at [366, 250] on div "Rechnungen Führung Rechnung erstellen" at bounding box center [443, 243] width 601 height 26
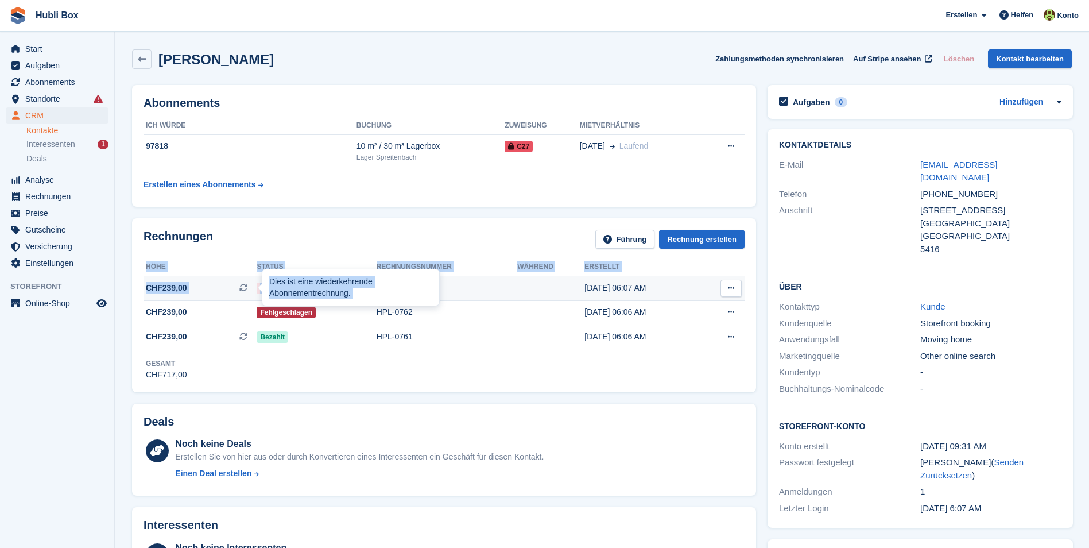
drag, startPoint x: 143, startPoint y: 284, endPoint x: 440, endPoint y: 281, distance: 297.3
click at [440, 281] on div "Rechnungen Führung Rechnung erstellen Höhe Status Rechnungsnummer Während Erste…" at bounding box center [444, 304] width 624 height 173
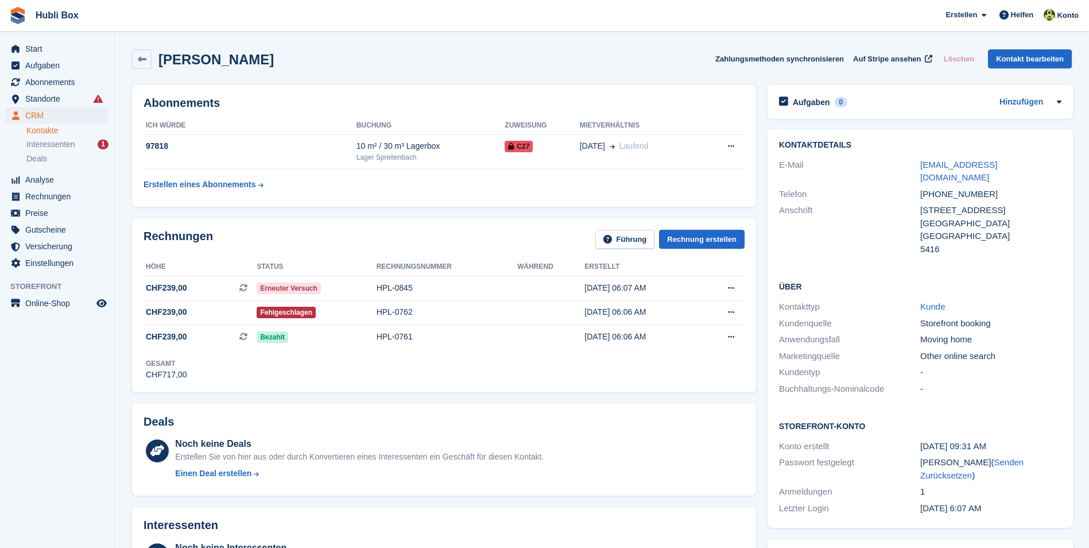
click at [429, 246] on div "Rechnungen Führung Rechnung erstellen" at bounding box center [443, 243] width 601 height 26
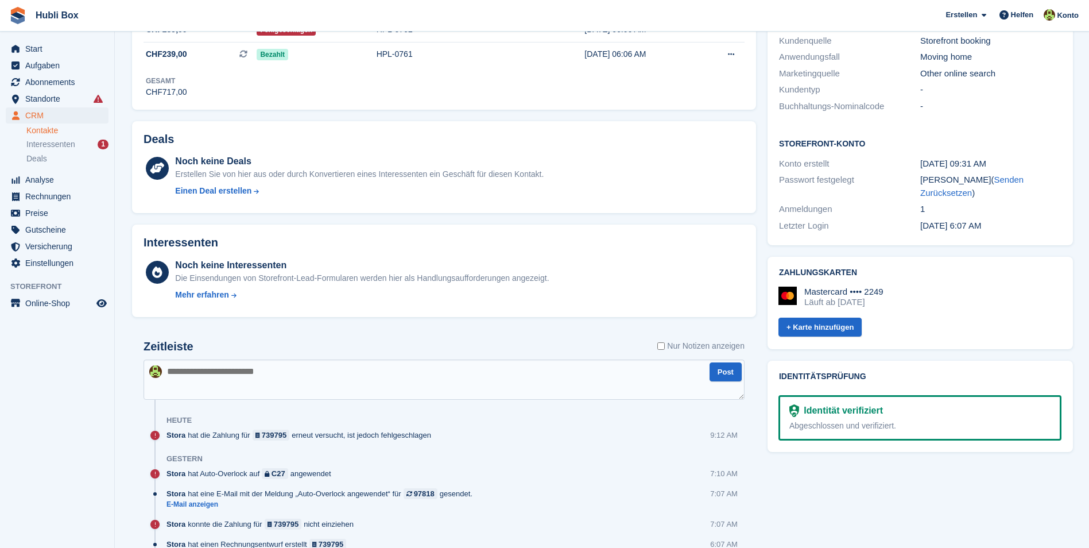
scroll to position [287, 0]
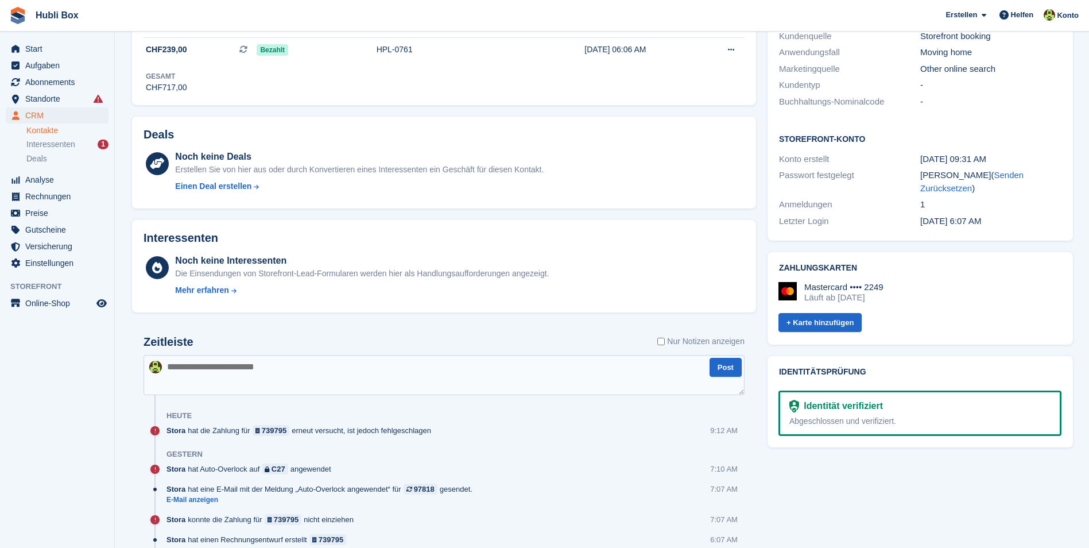
click at [270, 370] on textarea at bounding box center [443, 375] width 601 height 40
type textarea "**********"
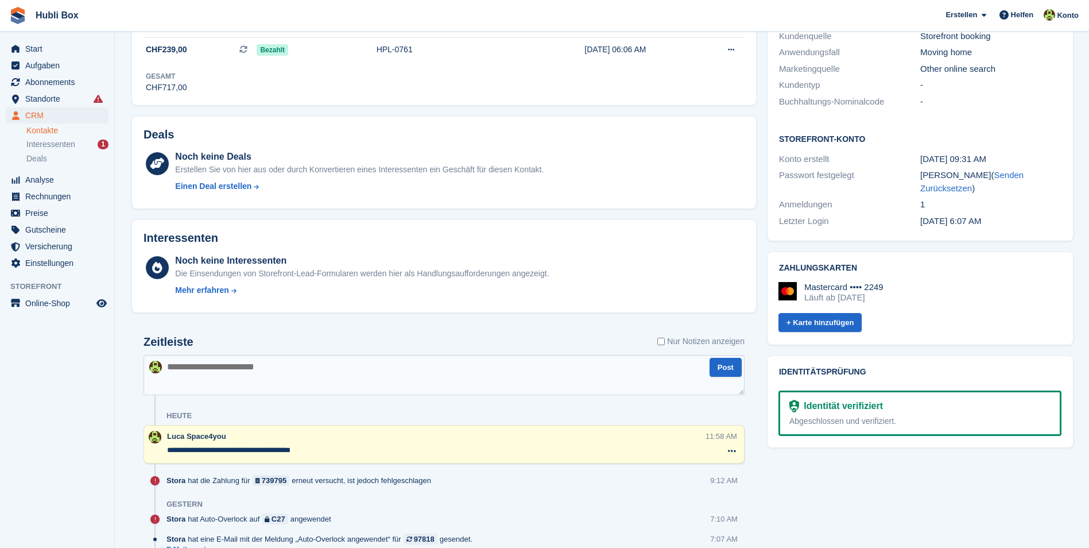
scroll to position [0, 0]
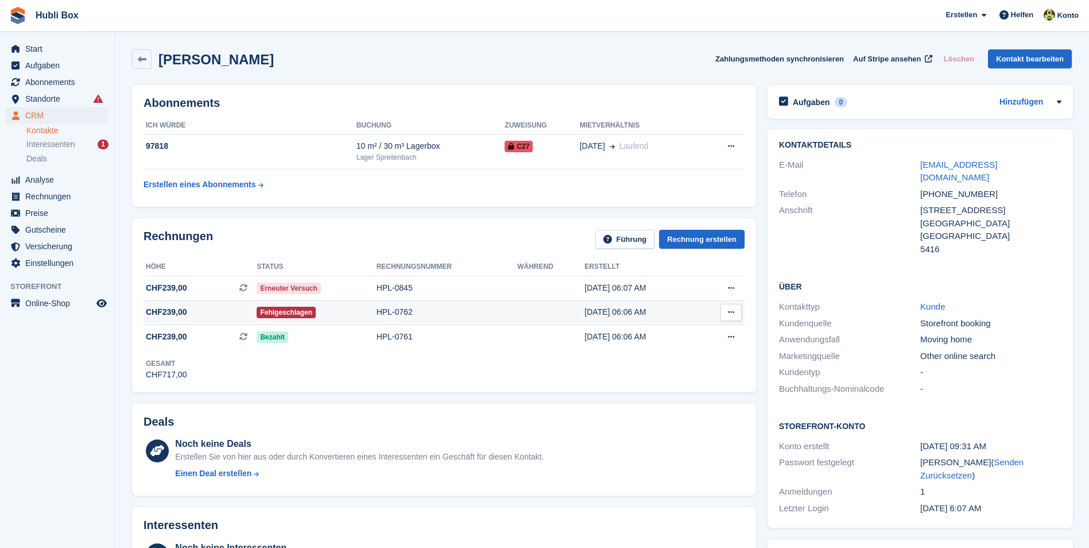
click at [205, 321] on td "CHF239,00" at bounding box center [199, 312] width 113 height 25
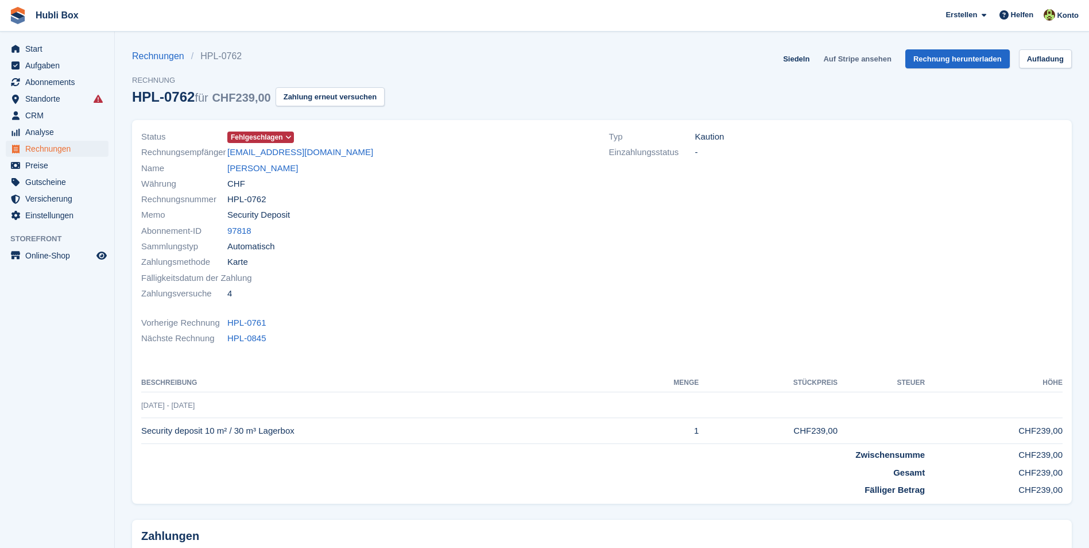
click at [859, 61] on link "Auf Stripe ansehen" at bounding box center [856, 58] width 77 height 19
click at [281, 173] on link "[PERSON_NAME]" at bounding box center [262, 168] width 71 height 13
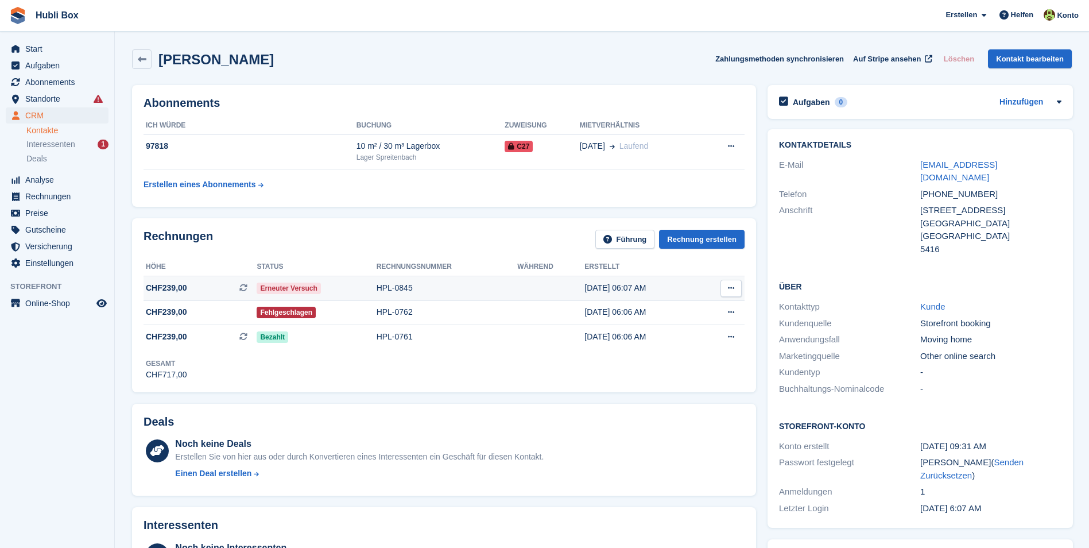
click at [205, 283] on span "CHF239,00 Dies ist eine wiederkehrende Abonnementrechnung." at bounding box center [199, 288] width 113 height 12
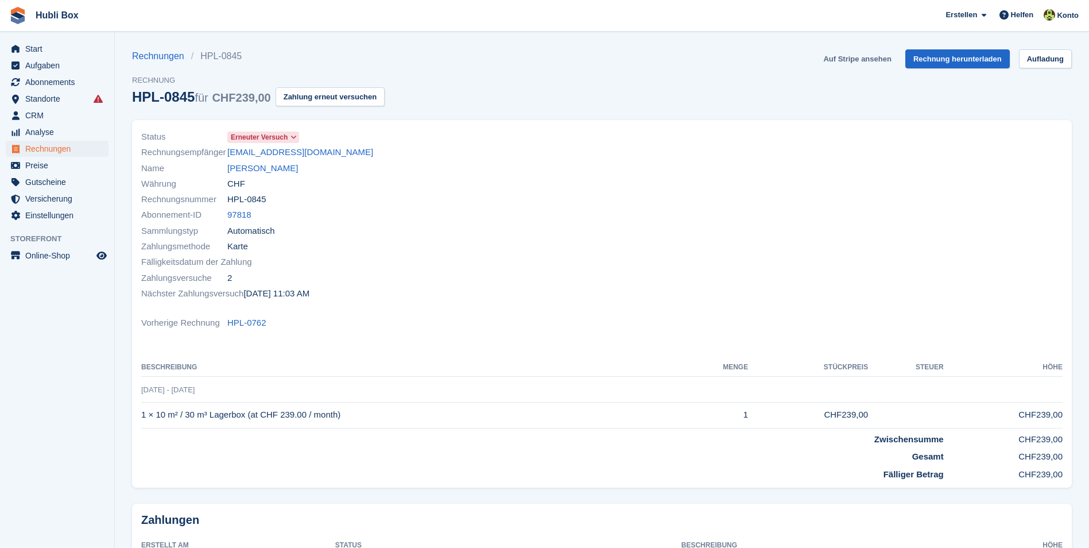
click at [858, 56] on link "Auf Stripe ansehen" at bounding box center [856, 58] width 77 height 19
drag, startPoint x: 359, startPoint y: 147, endPoint x: 228, endPoint y: 155, distance: 131.7
click at [228, 155] on div "Rechnungsempfänger yolanda1979suarez@icloud.com" at bounding box center [368, 152] width 454 height 15
copy link "yolanda1979suarez@icloud.com"
click at [290, 170] on link "Yolanda Suarez Garcia" at bounding box center [262, 168] width 71 height 13
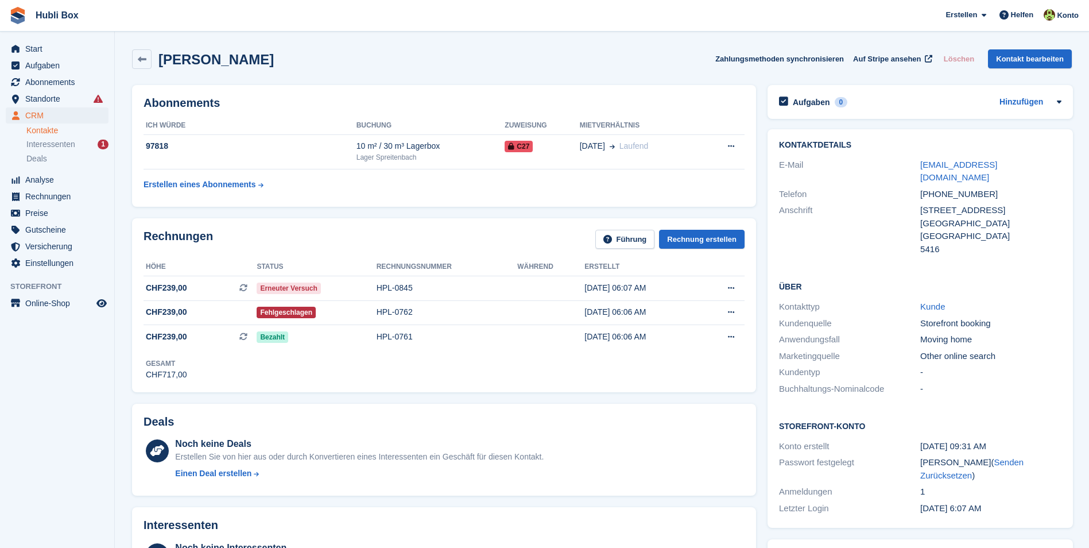
click at [97, 438] on aside "Start Aufgaben Abonnements Abonnements Abonnements Preiserhöhungen NEU Preiserh…" at bounding box center [57, 277] width 114 height 490
click at [51, 87] on span "Abonnements" at bounding box center [59, 82] width 69 height 16
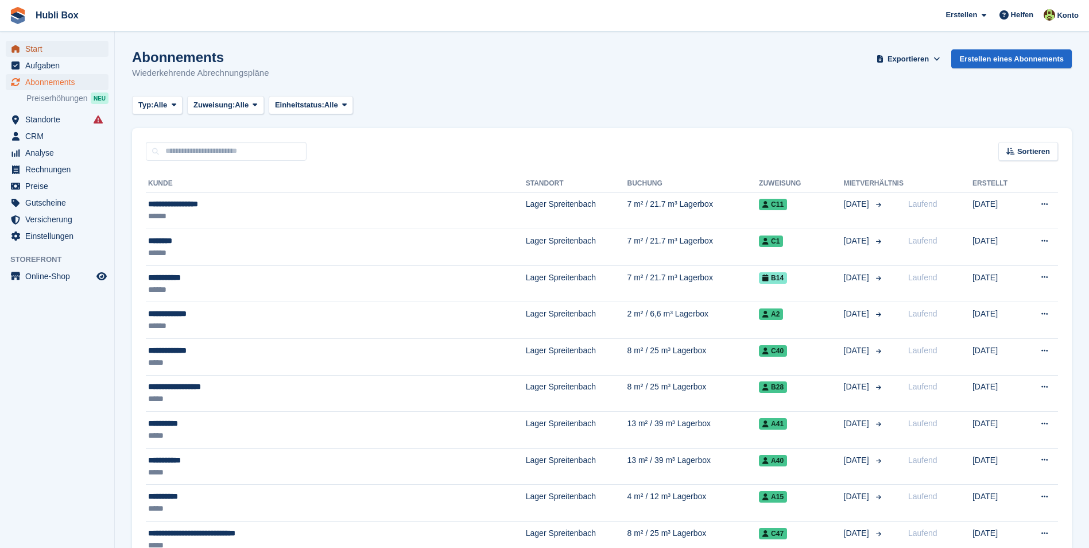
click at [42, 46] on span "Start" at bounding box center [59, 49] width 69 height 16
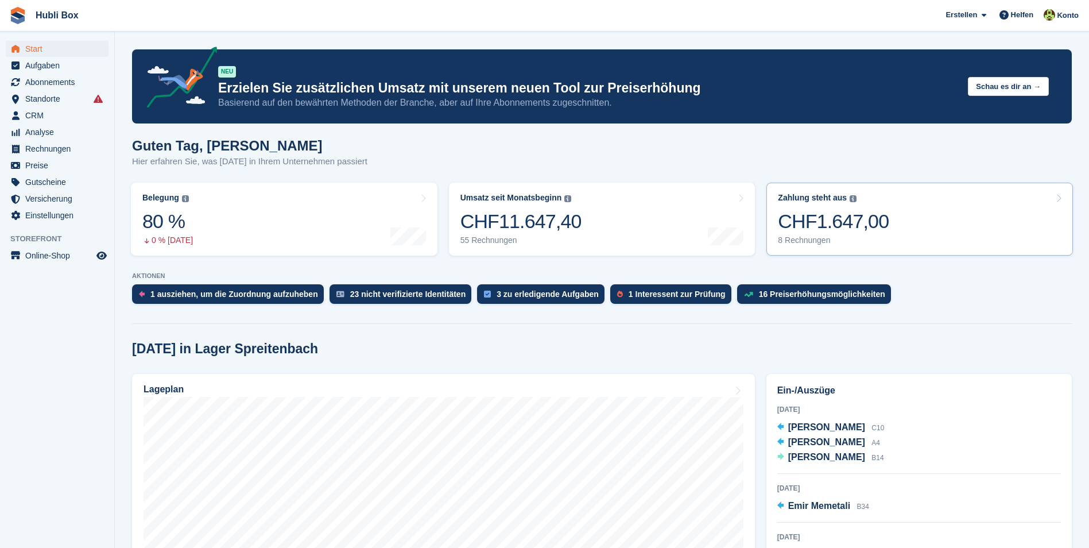
click at [925, 222] on link "Zahlung steht aus Der gesamte ausstehende Saldo aller offenen Rechnungen. CHF1.…" at bounding box center [919, 219] width 306 height 73
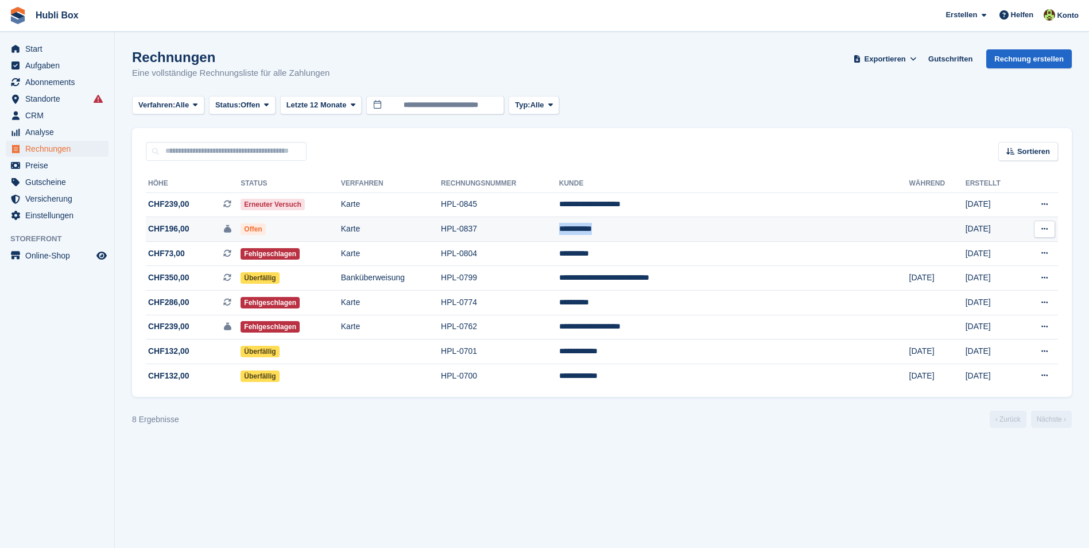
drag, startPoint x: 618, startPoint y: 226, endPoint x: 746, endPoint y: 235, distance: 128.3
click at [746, 235] on tr "**********" at bounding box center [602, 229] width 912 height 25
click at [712, 230] on td "**********" at bounding box center [734, 229] width 350 height 25
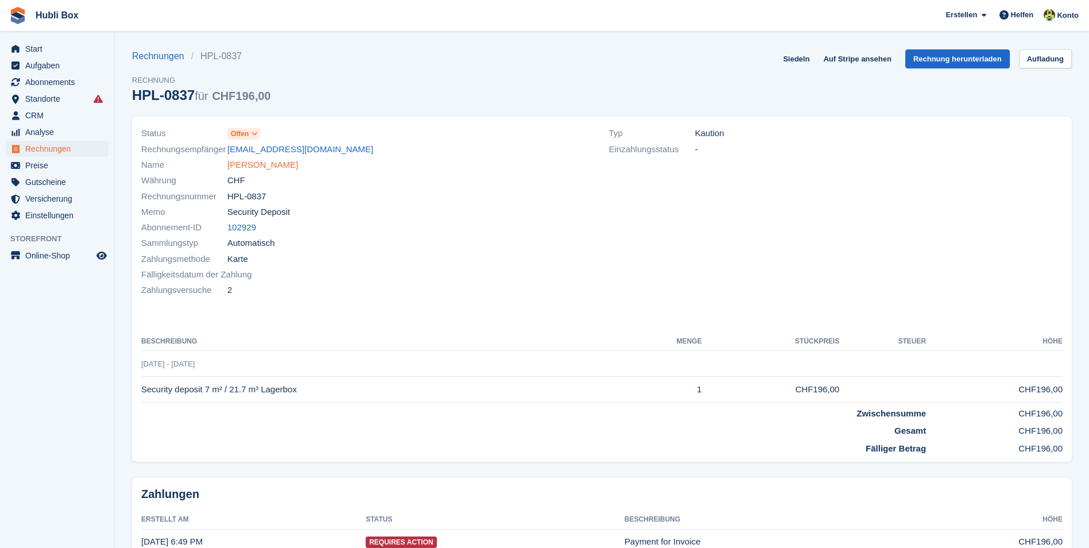
click at [269, 160] on link "[PERSON_NAME]" at bounding box center [262, 164] width 71 height 13
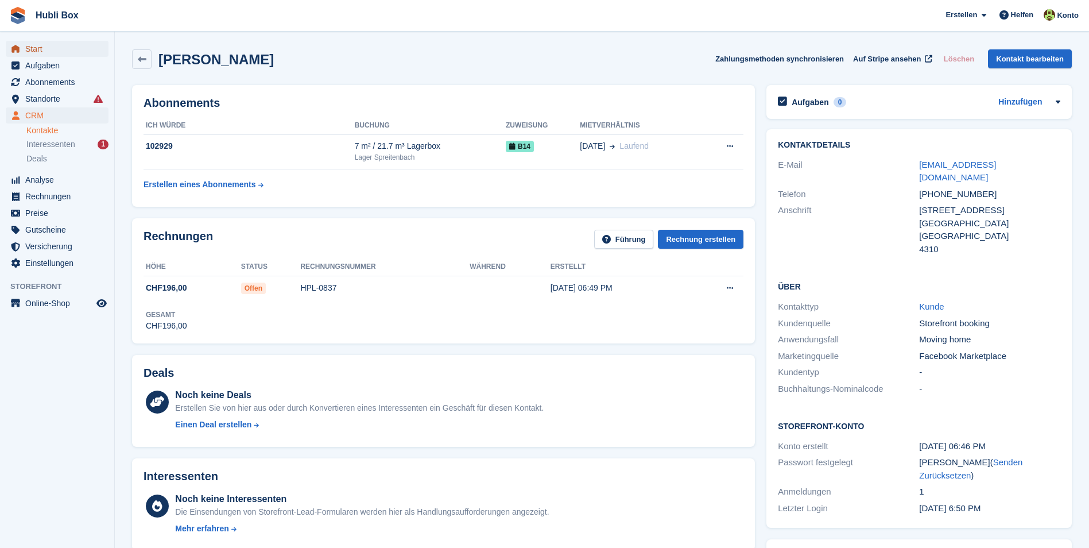
click at [46, 42] on span "Start" at bounding box center [59, 49] width 69 height 16
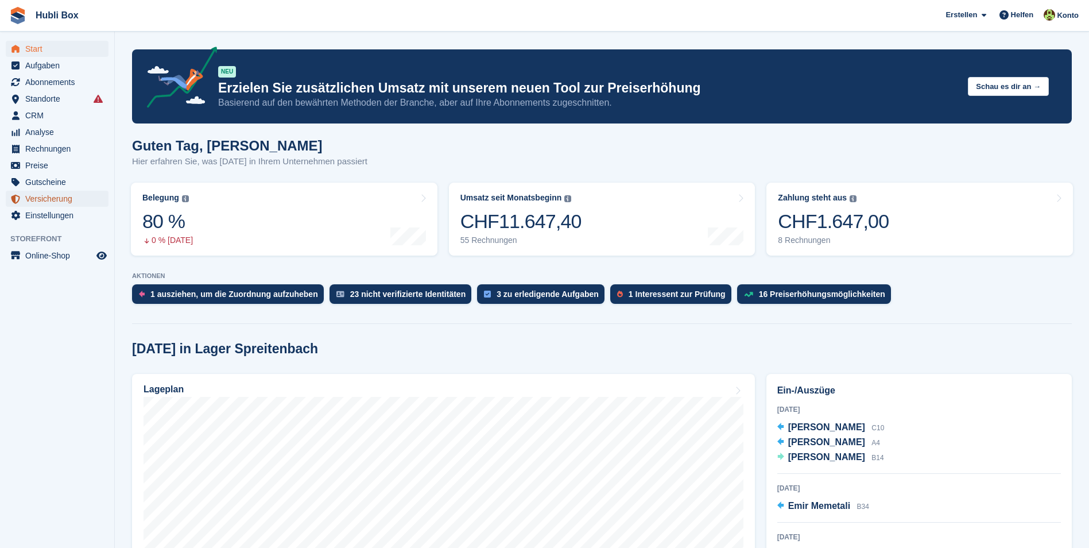
click at [63, 193] on span "Versicherung" at bounding box center [59, 199] width 69 height 16
